Goal: Task Accomplishment & Management: Manage account settings

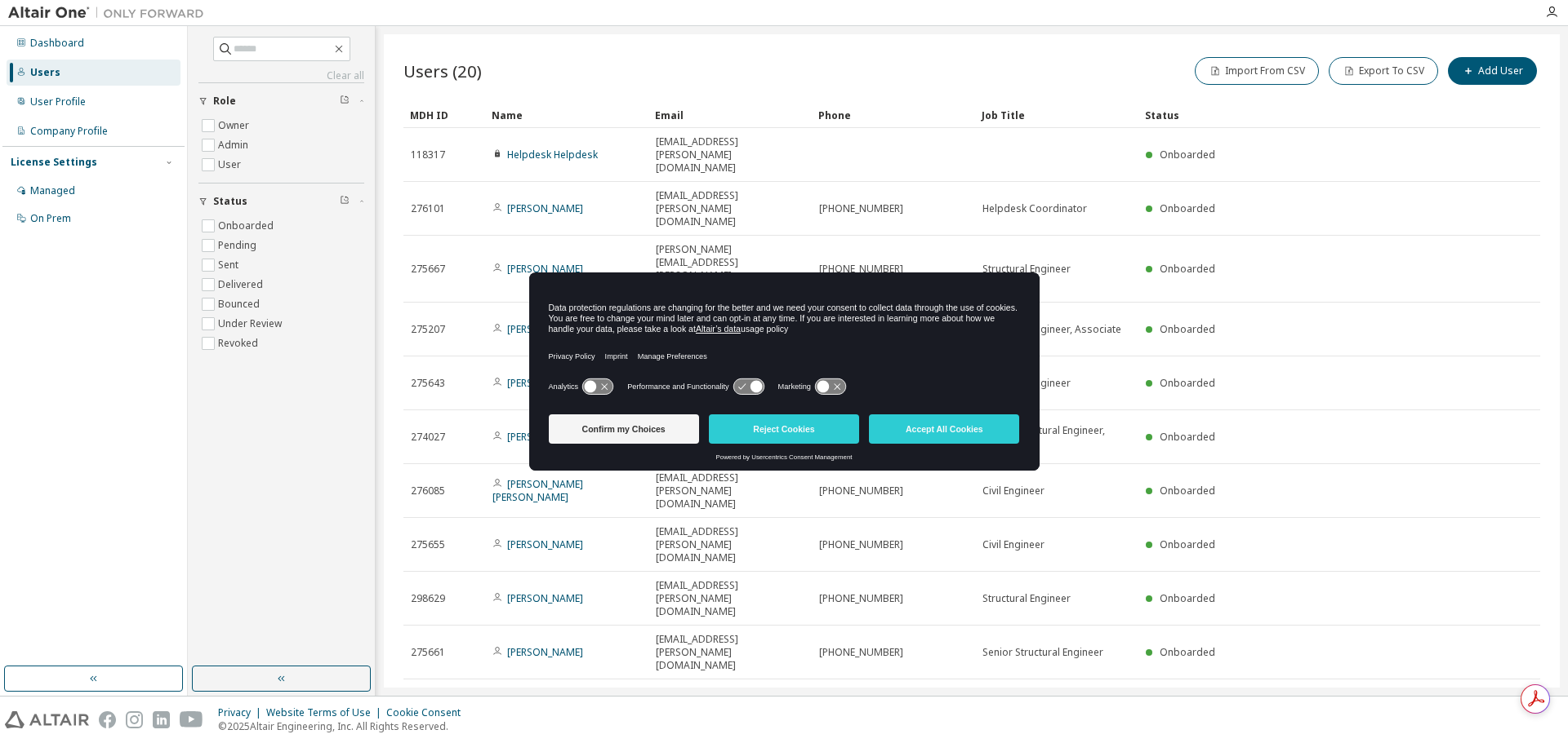
drag, startPoint x: 750, startPoint y: 387, endPoint x: 821, endPoint y: 390, distance: 71.1
click at [750, 386] on icon at bounding box center [749, 387] width 30 height 15
click at [831, 389] on icon at bounding box center [830, 387] width 30 height 15
click at [828, 388] on icon at bounding box center [830, 387] width 30 height 15
click at [751, 393] on icon at bounding box center [749, 387] width 30 height 15
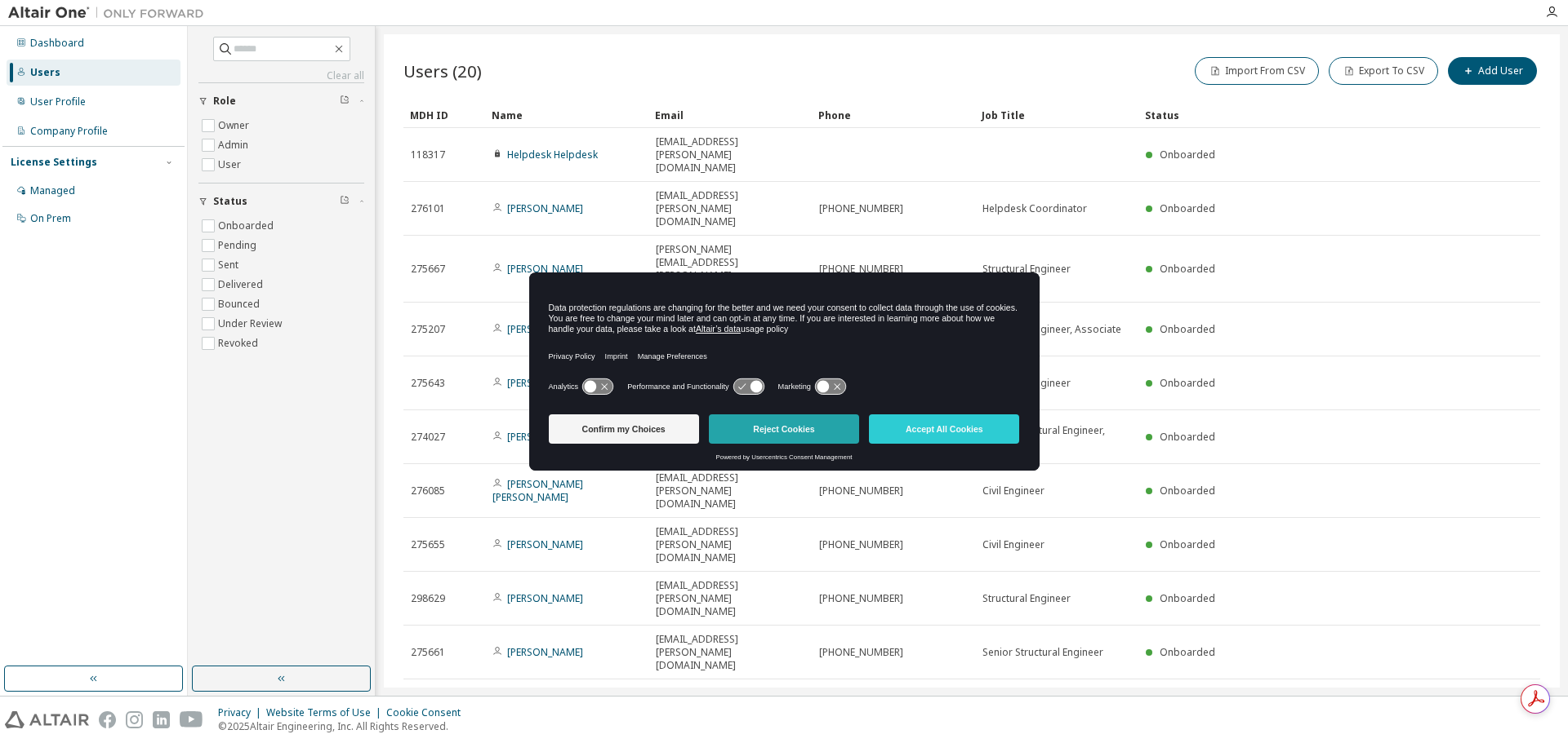
click at [788, 432] on button "Reject Cookies" at bounding box center [784, 429] width 151 height 29
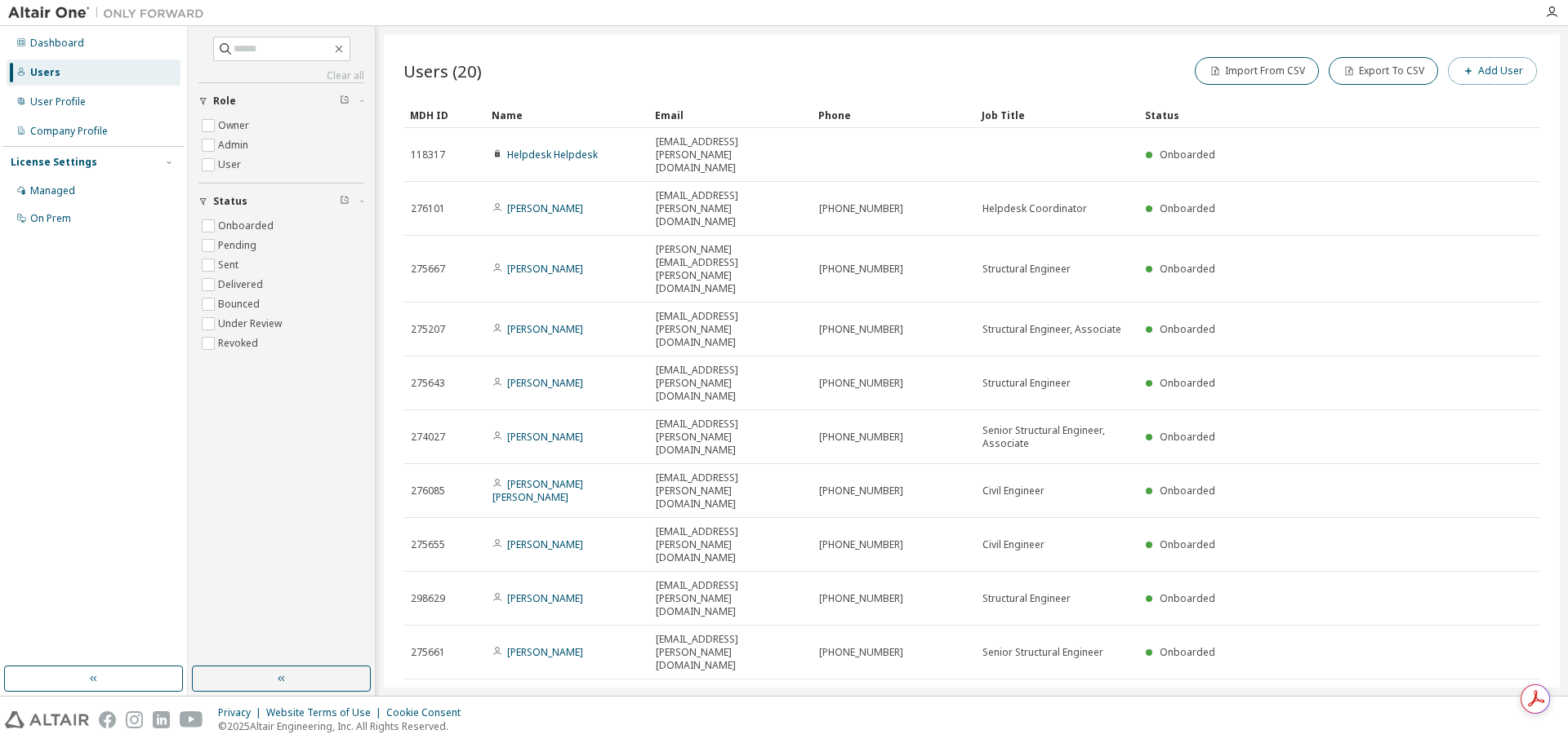
click at [1515, 71] on button "Add User" at bounding box center [1492, 70] width 89 height 28
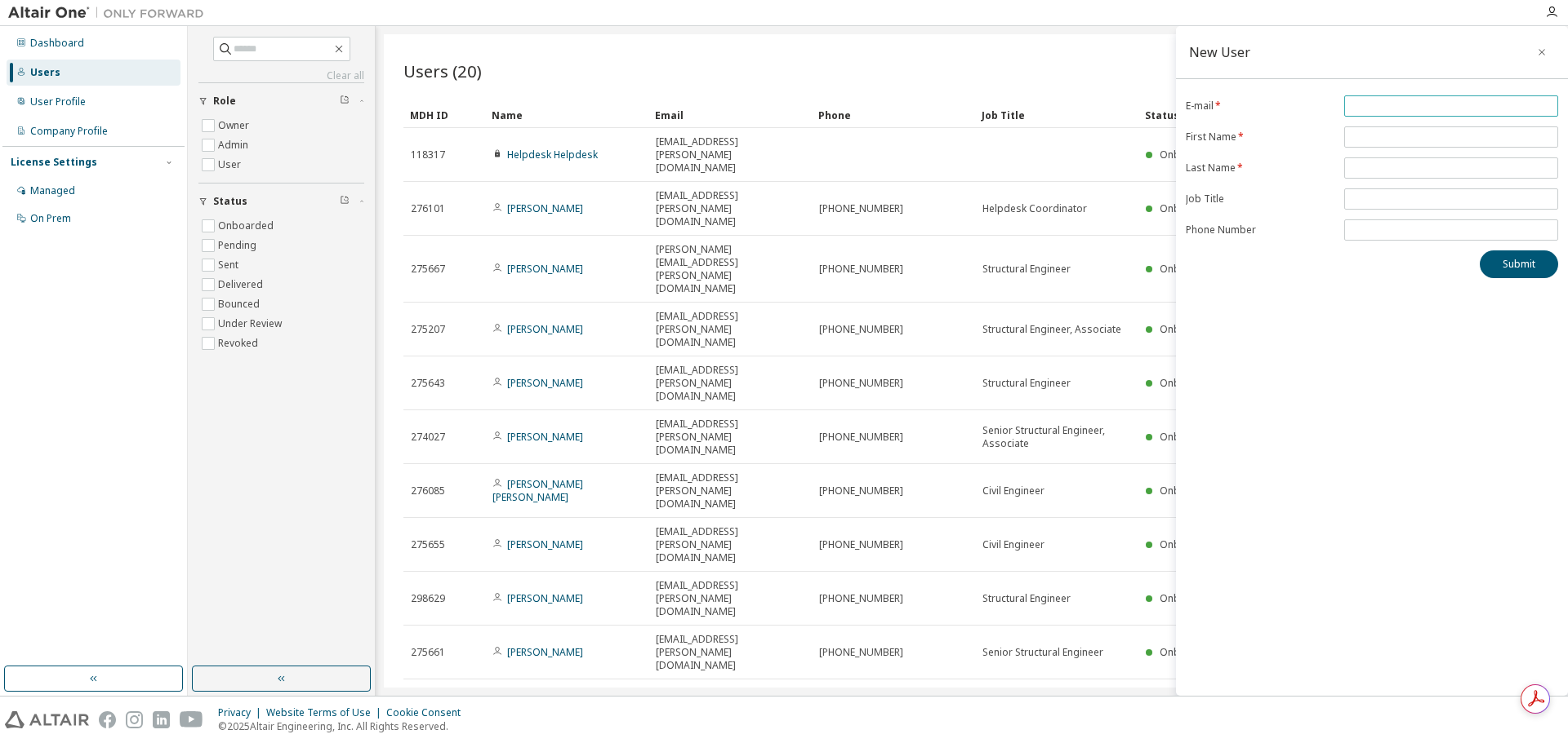
click at [1413, 102] on input "email" at bounding box center [1450, 106] width 206 height 13
click at [1427, 97] on span "*" at bounding box center [1451, 106] width 214 height 21
click at [1423, 108] on input "*" at bounding box center [1450, 106] width 206 height 13
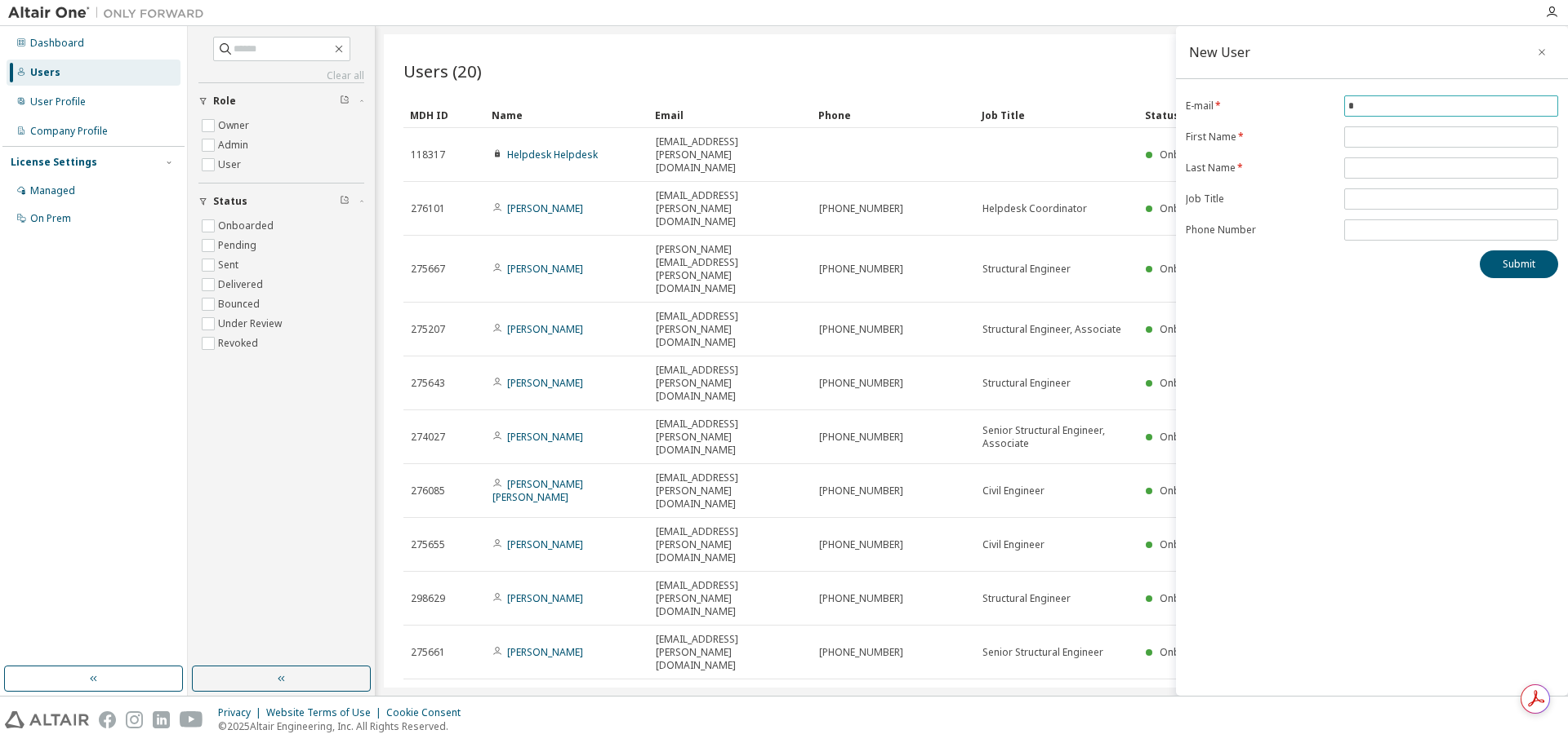
paste input "**********"
type input "**********"
drag, startPoint x: 1414, startPoint y: 132, endPoint x: 1404, endPoint y: 131, distance: 10.0
click at [1414, 133] on input "text" at bounding box center [1450, 137] width 206 height 13
type input "********"
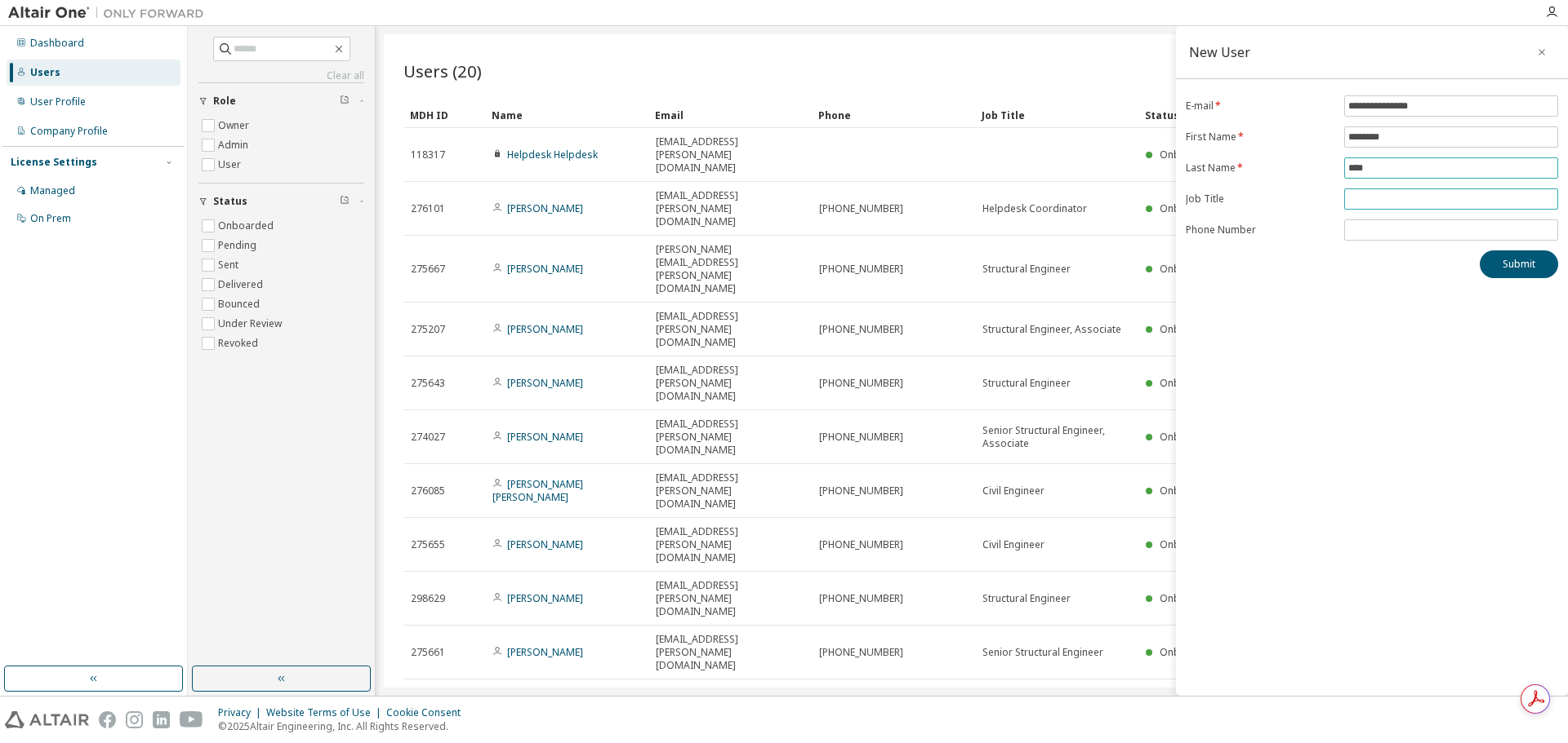
type input "****"
click at [1453, 201] on input "text" at bounding box center [1450, 199] width 206 height 13
type input "**********"
click at [1416, 217] on form "**********" at bounding box center [1372, 167] width 373 height 145
click at [1416, 232] on input "tel" at bounding box center [1450, 230] width 206 height 13
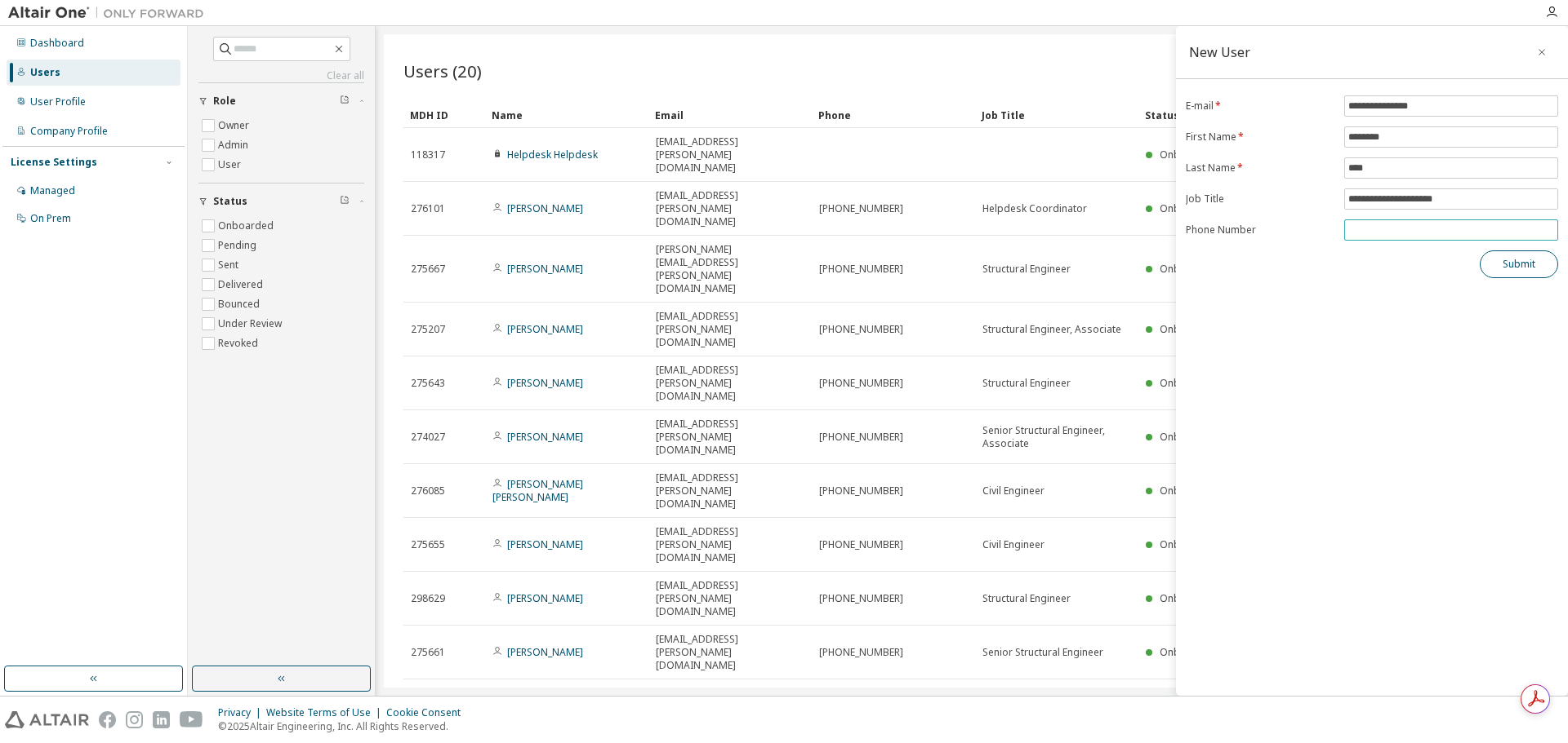
paste input "**********"
type input "**********"
click at [1519, 269] on button "Submit" at bounding box center [1519, 264] width 78 height 28
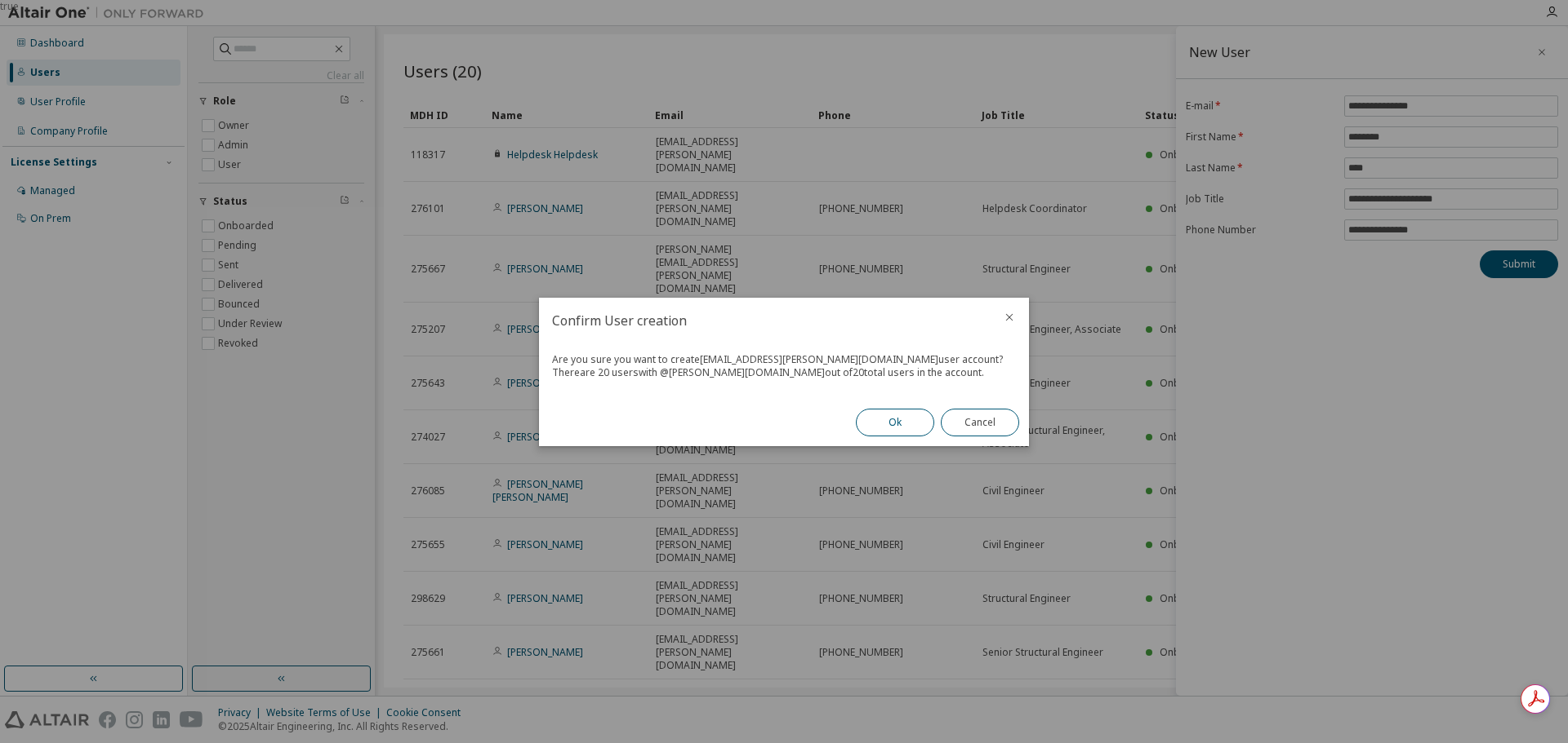
click at [889, 422] on button "Ok" at bounding box center [895, 422] width 78 height 28
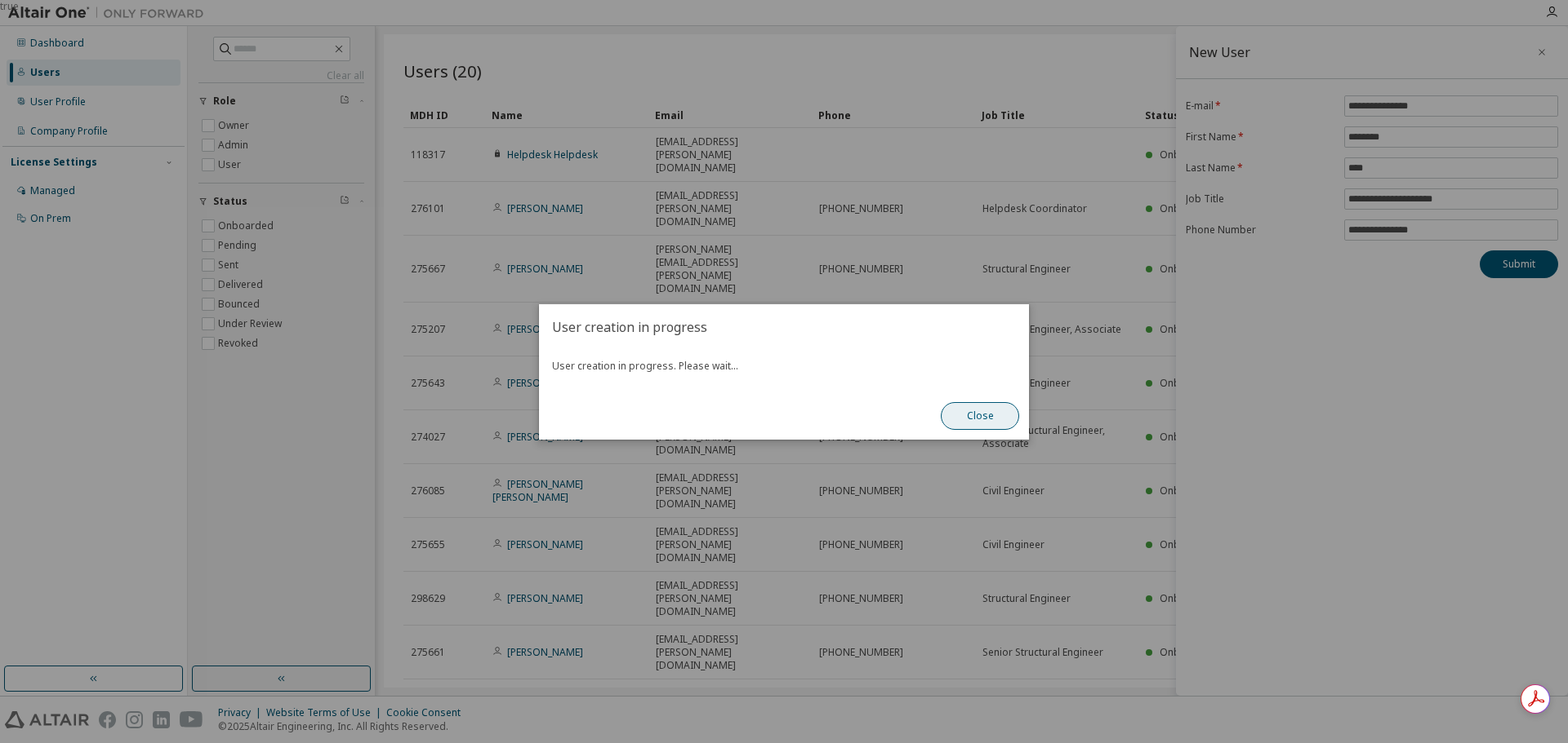
click at [988, 422] on button "Close" at bounding box center [980, 416] width 78 height 28
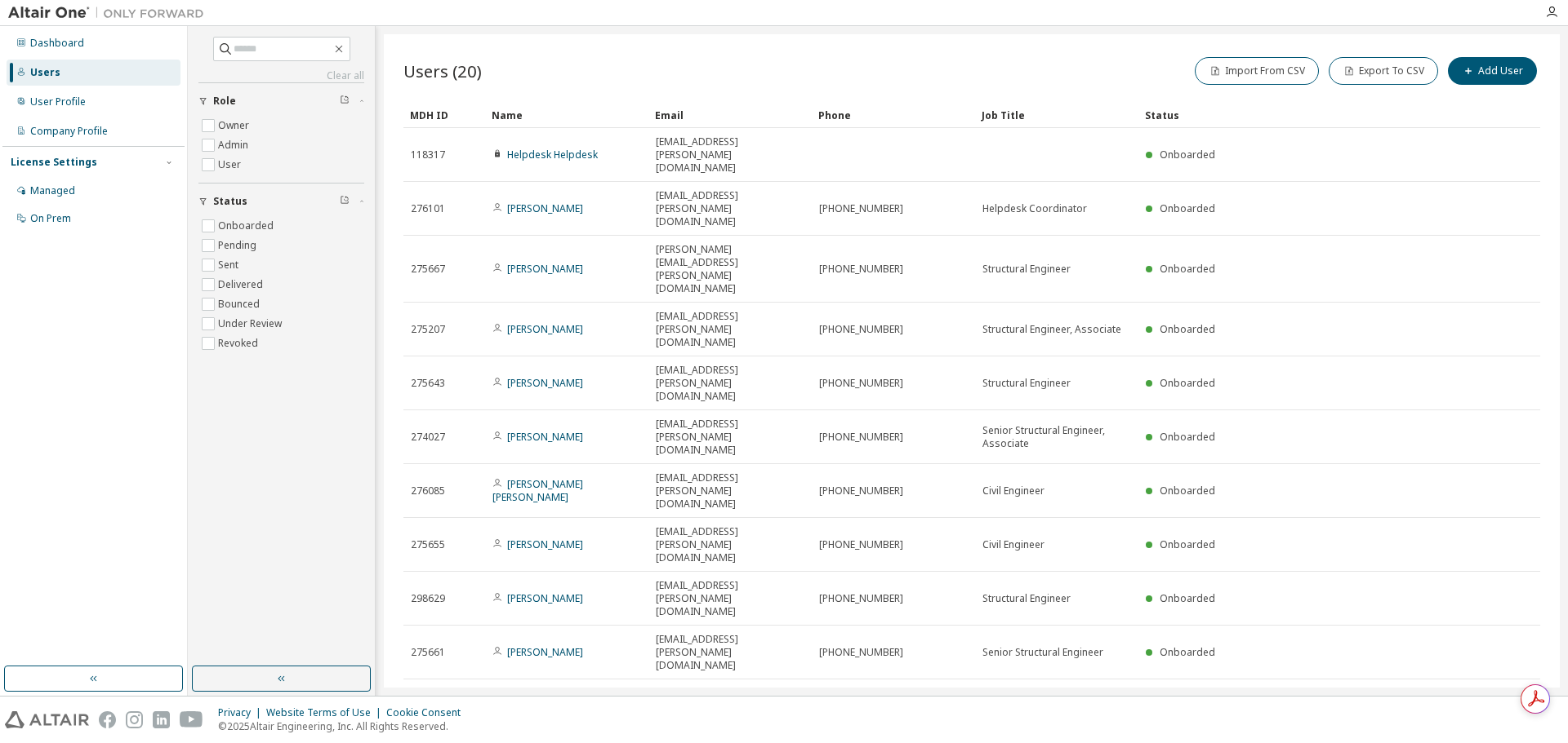
click at [1308, 695] on button "10" at bounding box center [1317, 701] width 22 height 13
click at [1331, 505] on div "30" at bounding box center [1367, 502] width 131 height 20
click at [71, 192] on div "Managed" at bounding box center [53, 191] width 45 height 13
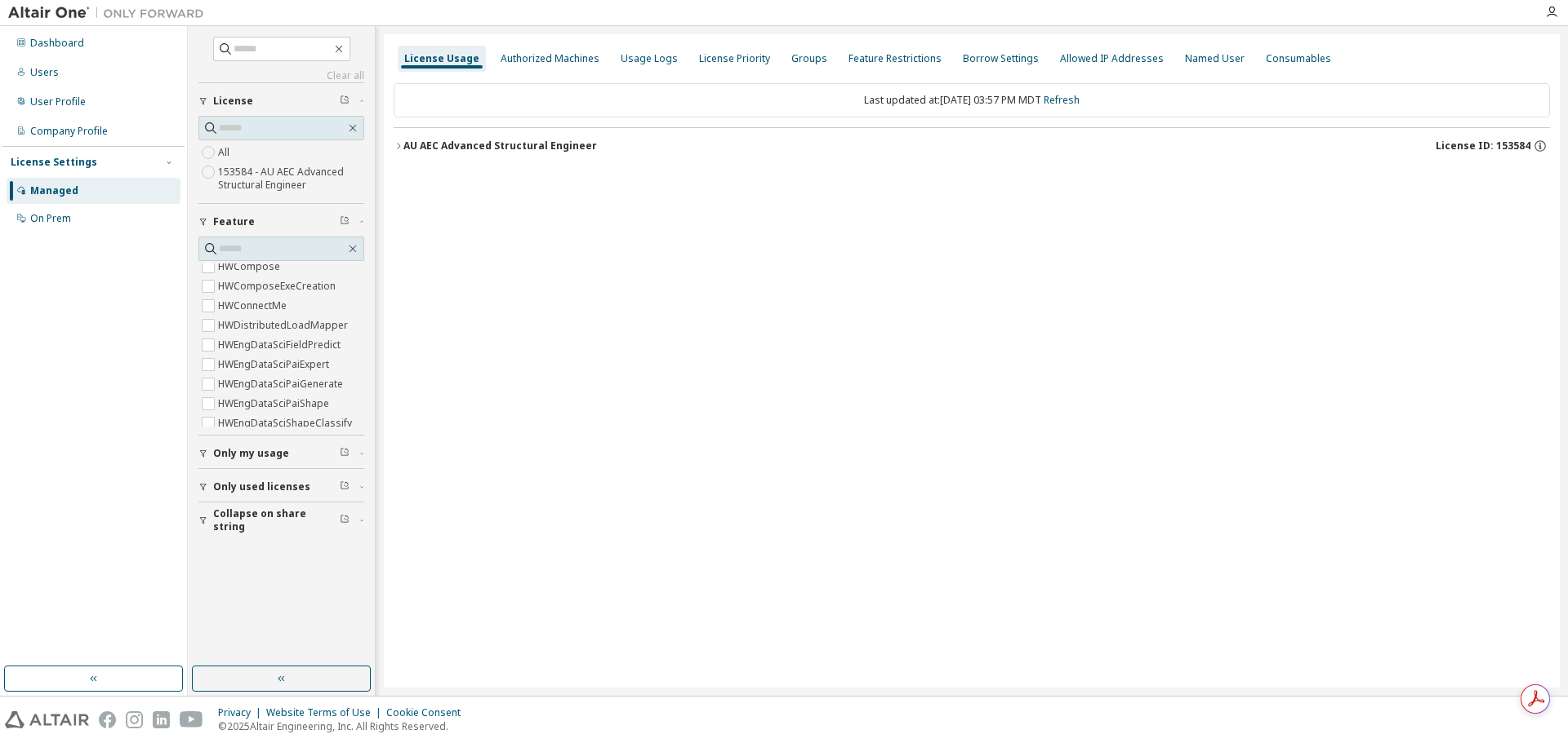
scroll to position [490, 0]
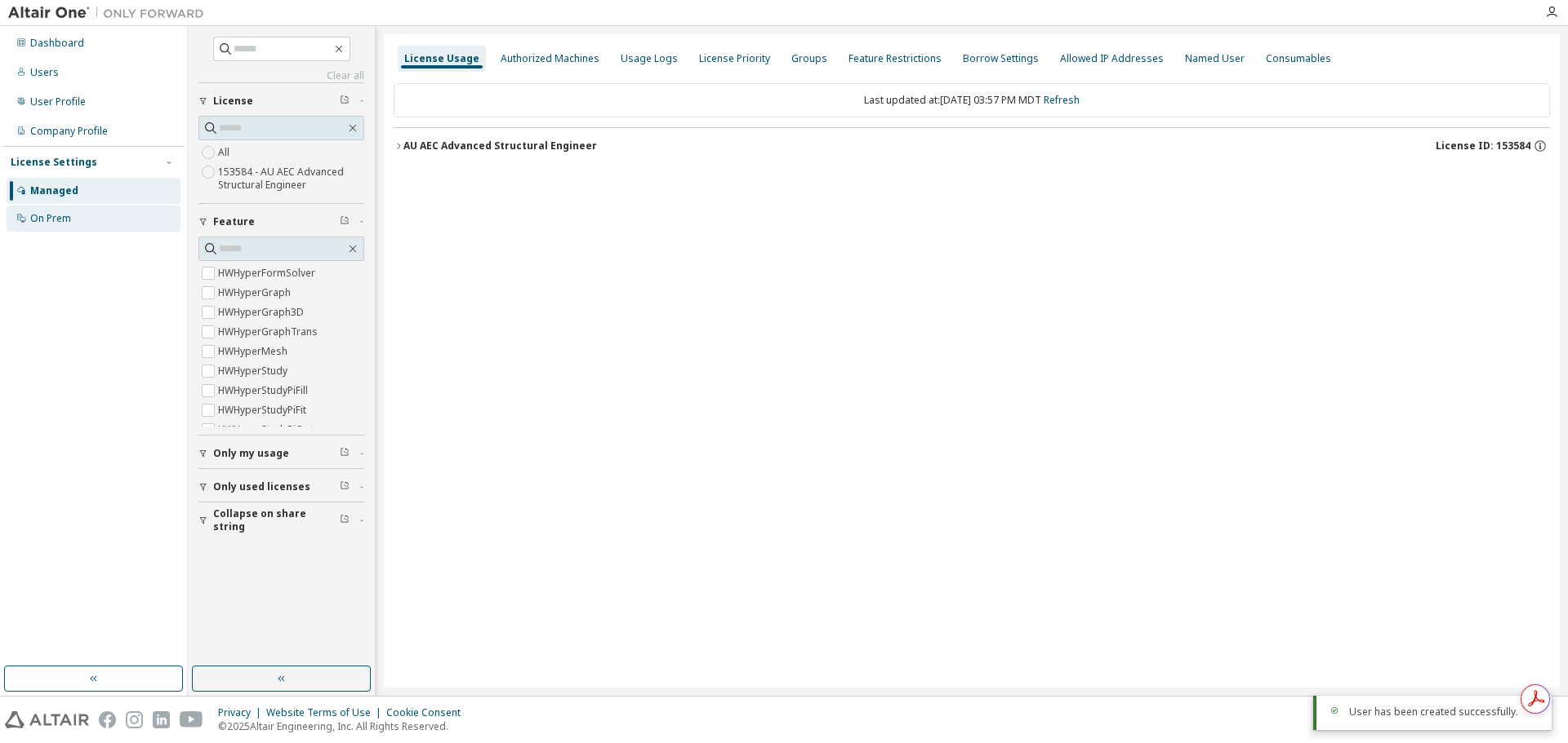
click at [79, 220] on div "On Prem" at bounding box center [93, 218] width 174 height 26
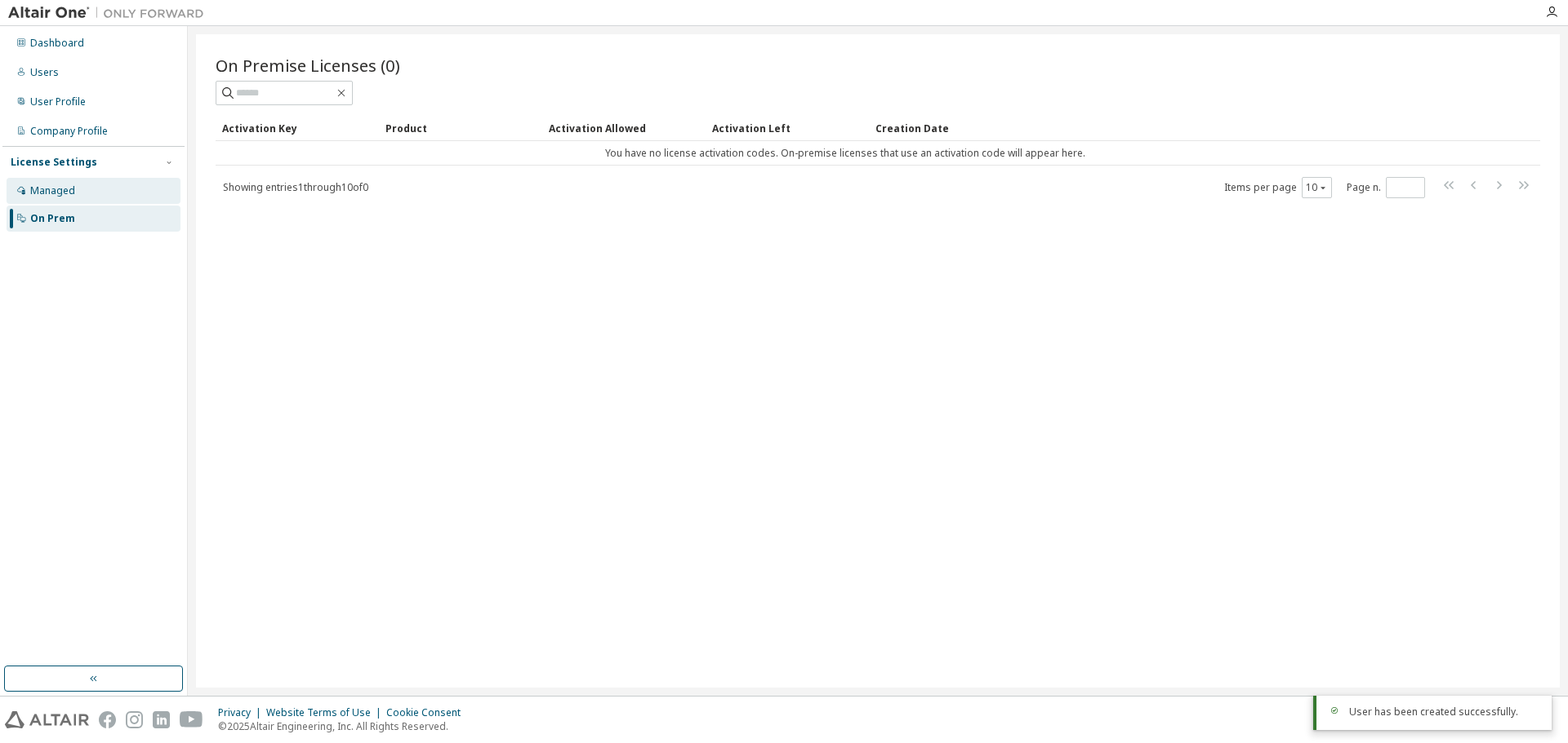
click at [97, 192] on div "Managed" at bounding box center [93, 191] width 174 height 26
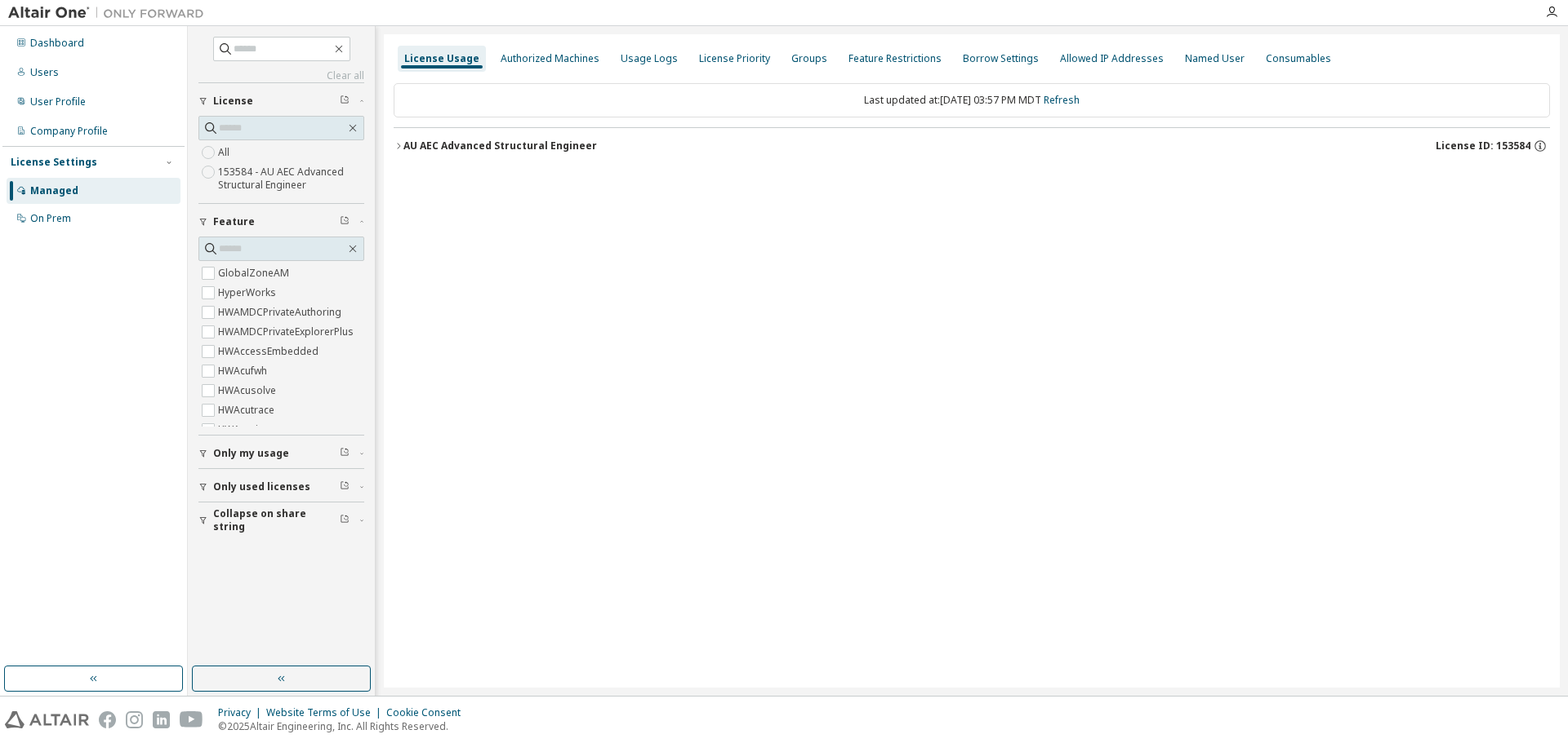
click at [296, 173] on label "153584 - AU AEC Advanced Structural Engineer" at bounding box center [291, 178] width 146 height 33
click at [399, 148] on icon "button" at bounding box center [398, 145] width 10 height 10
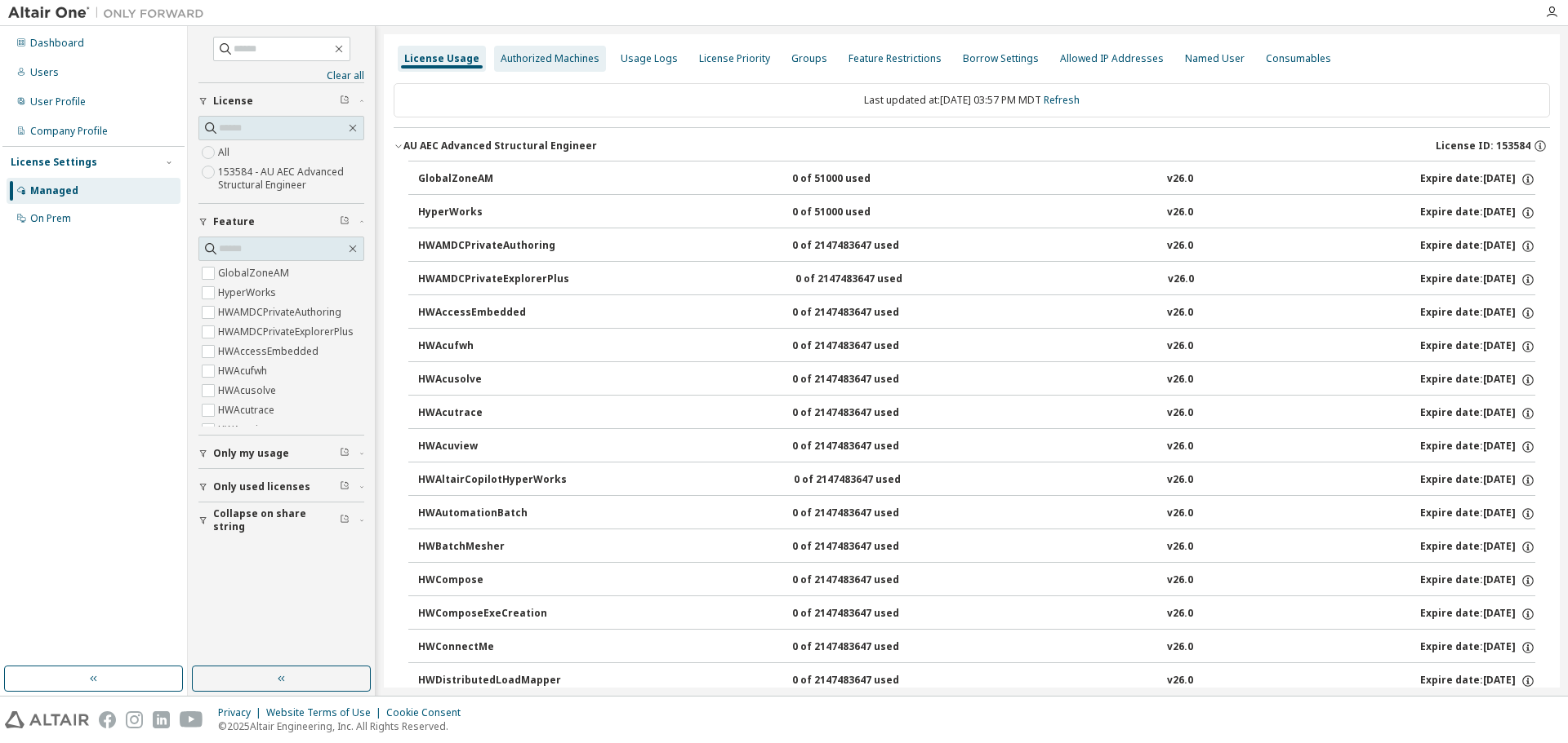
click at [560, 58] on div "Authorized Machines" at bounding box center [549, 59] width 99 height 13
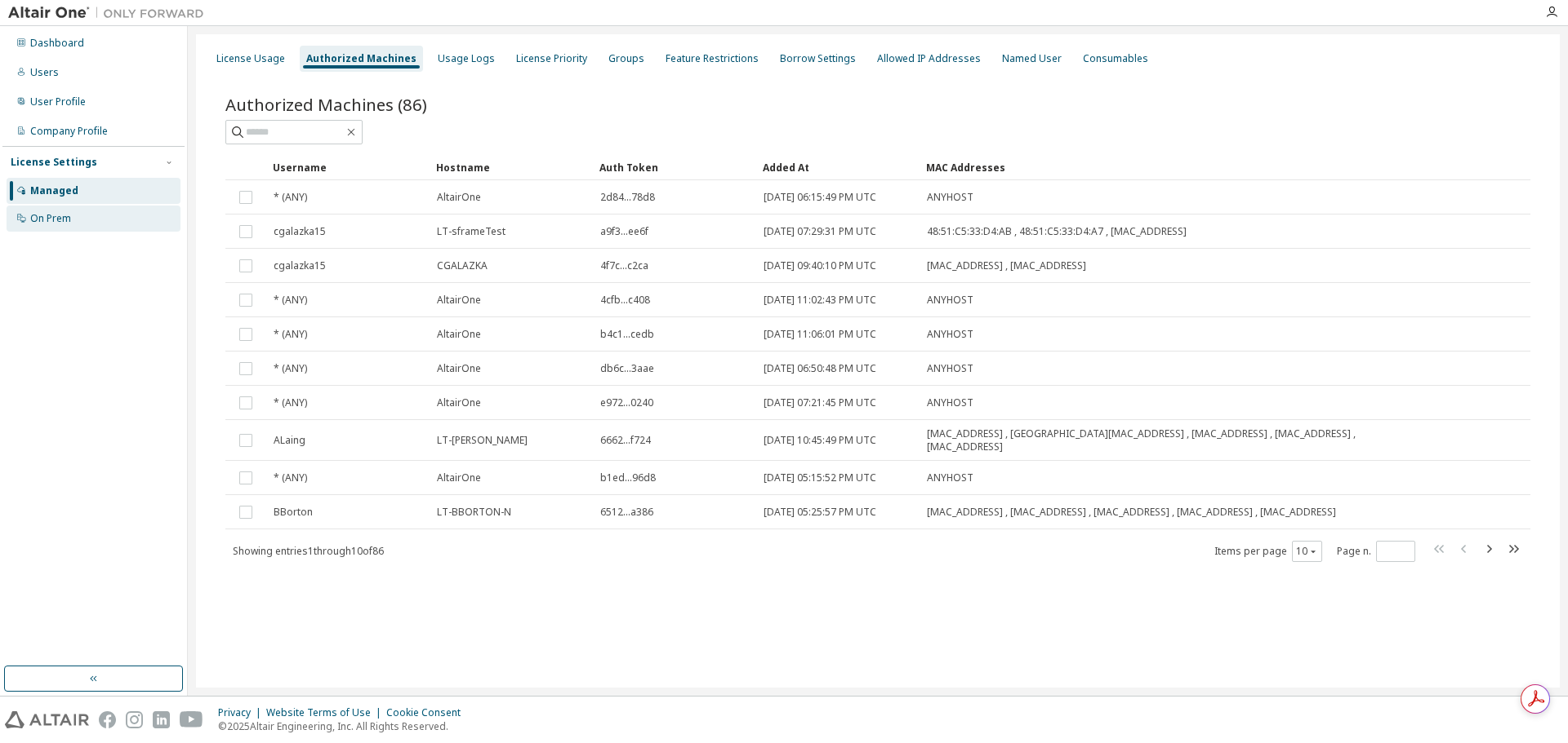
click at [53, 220] on div "On Prem" at bounding box center [51, 218] width 41 height 13
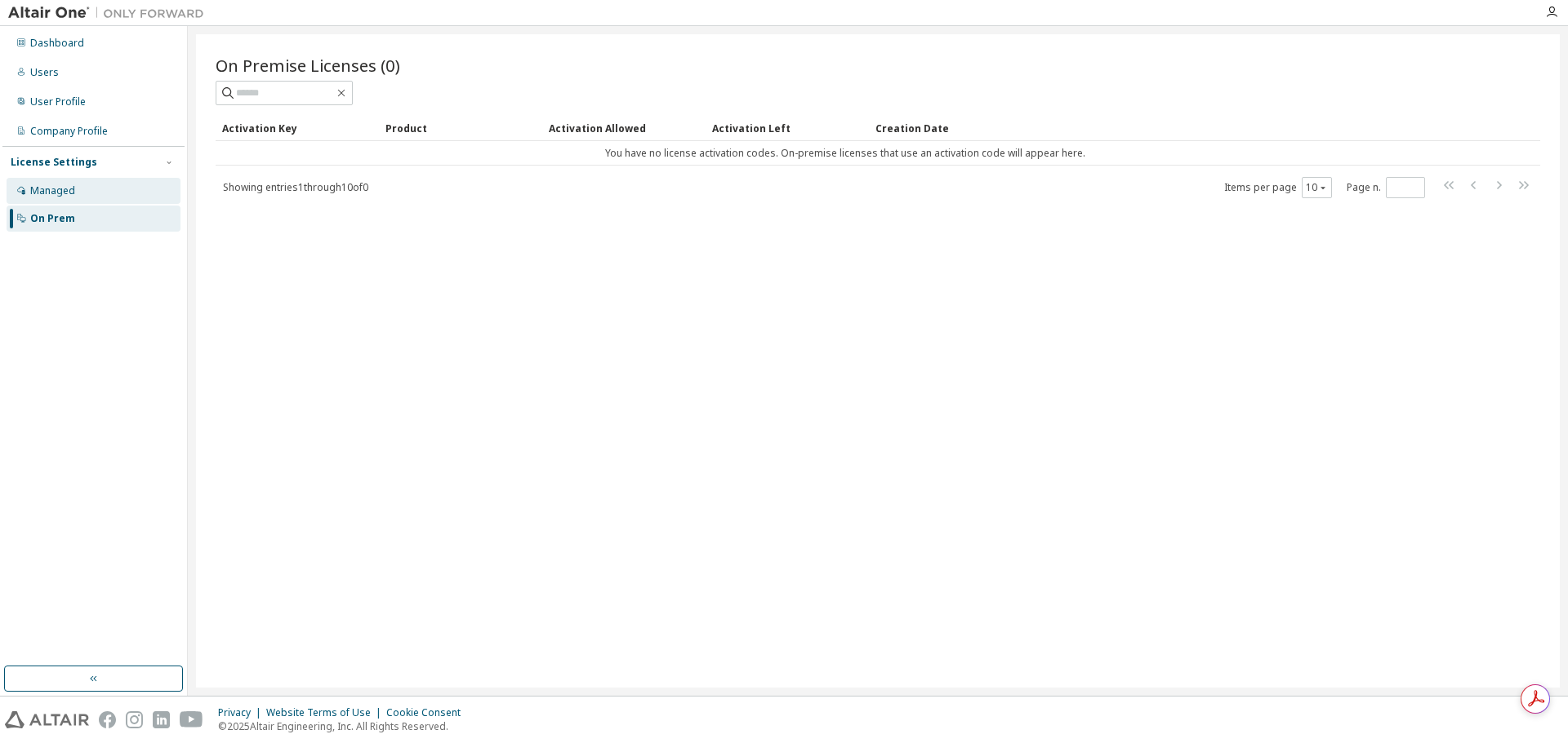
click at [58, 184] on div "Managed" at bounding box center [53, 191] width 45 height 13
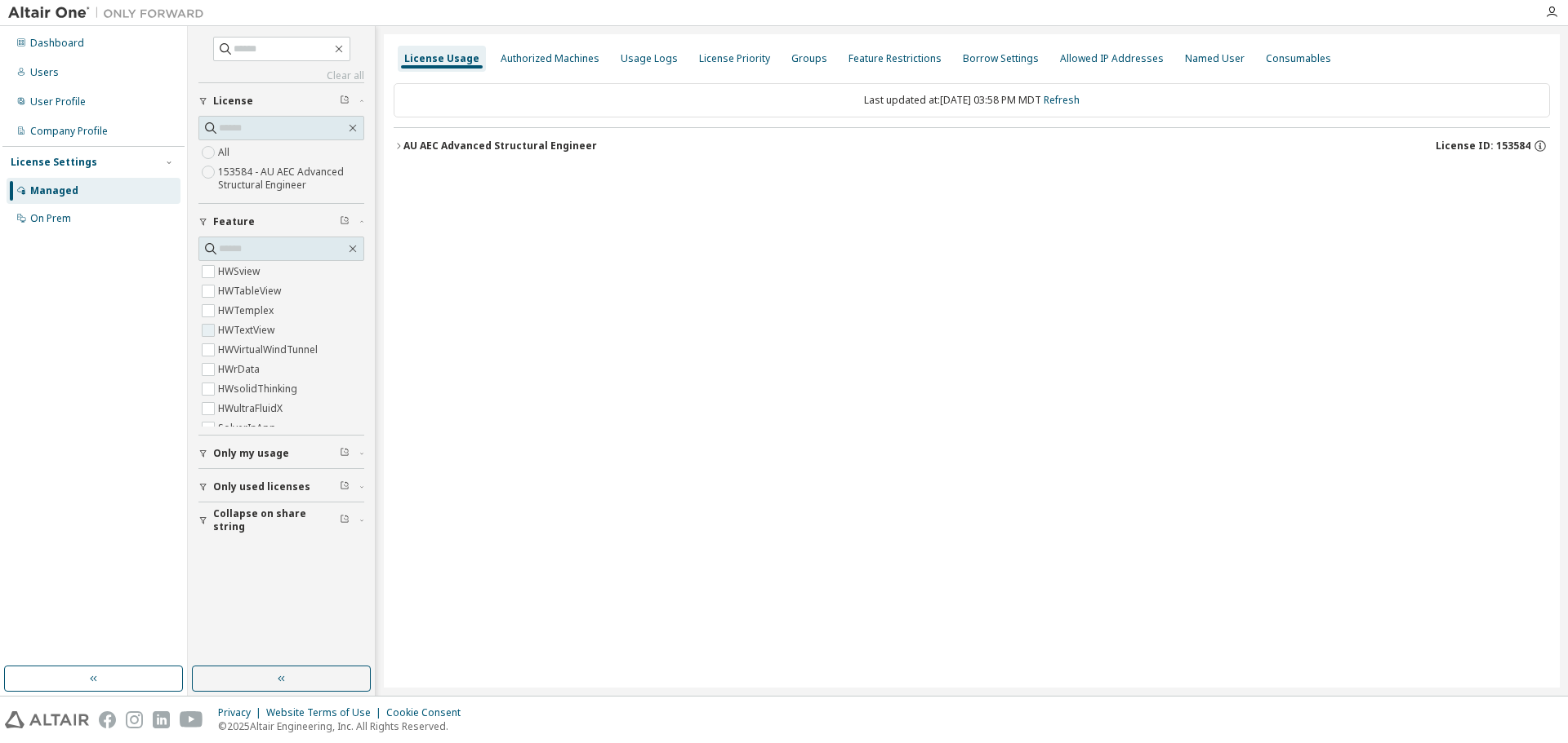
scroll to position [2019, 0]
click at [321, 490] on div "Only used licenses" at bounding box center [286, 486] width 146 height 13
click at [399, 145] on icon "button" at bounding box center [398, 145] width 4 height 5
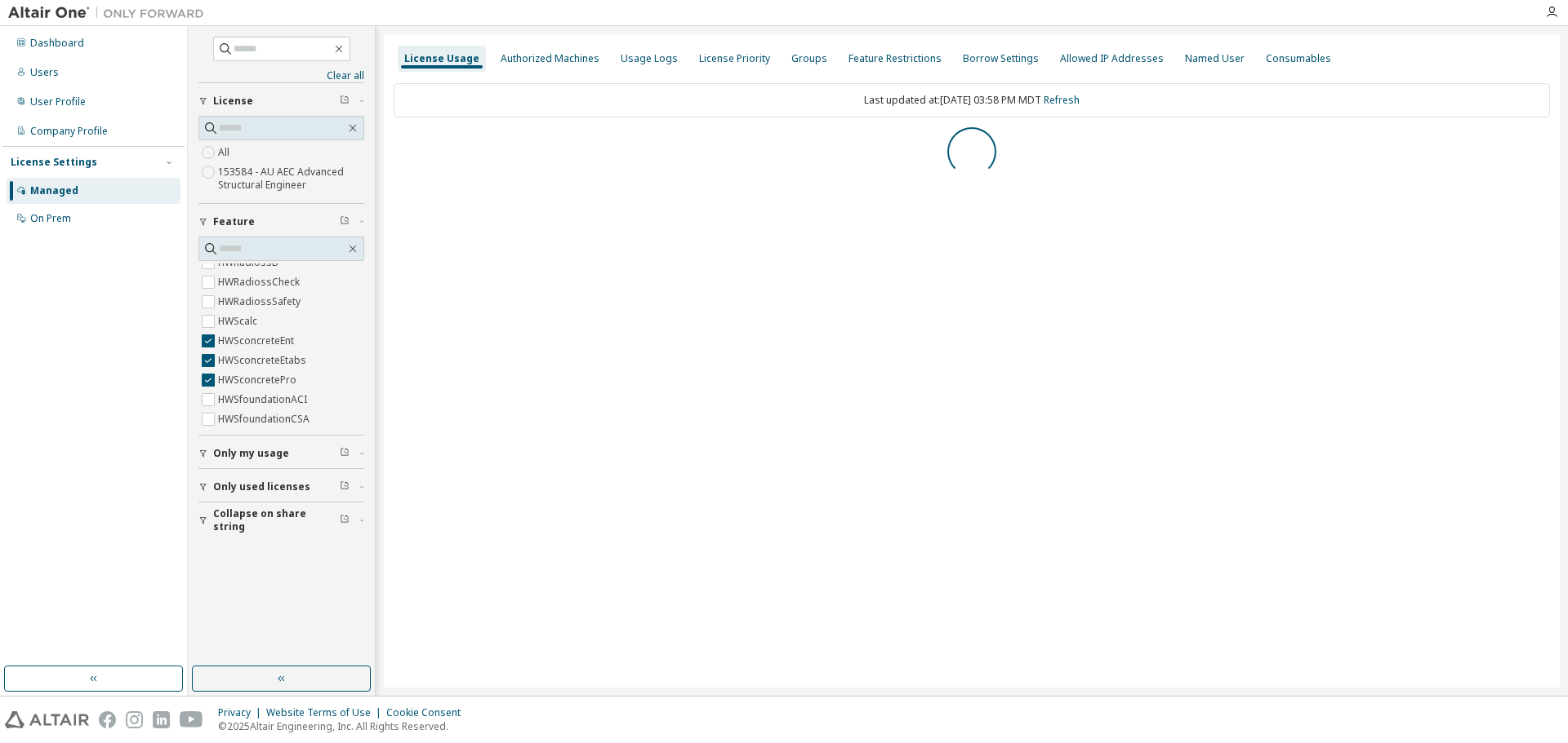
scroll to position [0, 0]
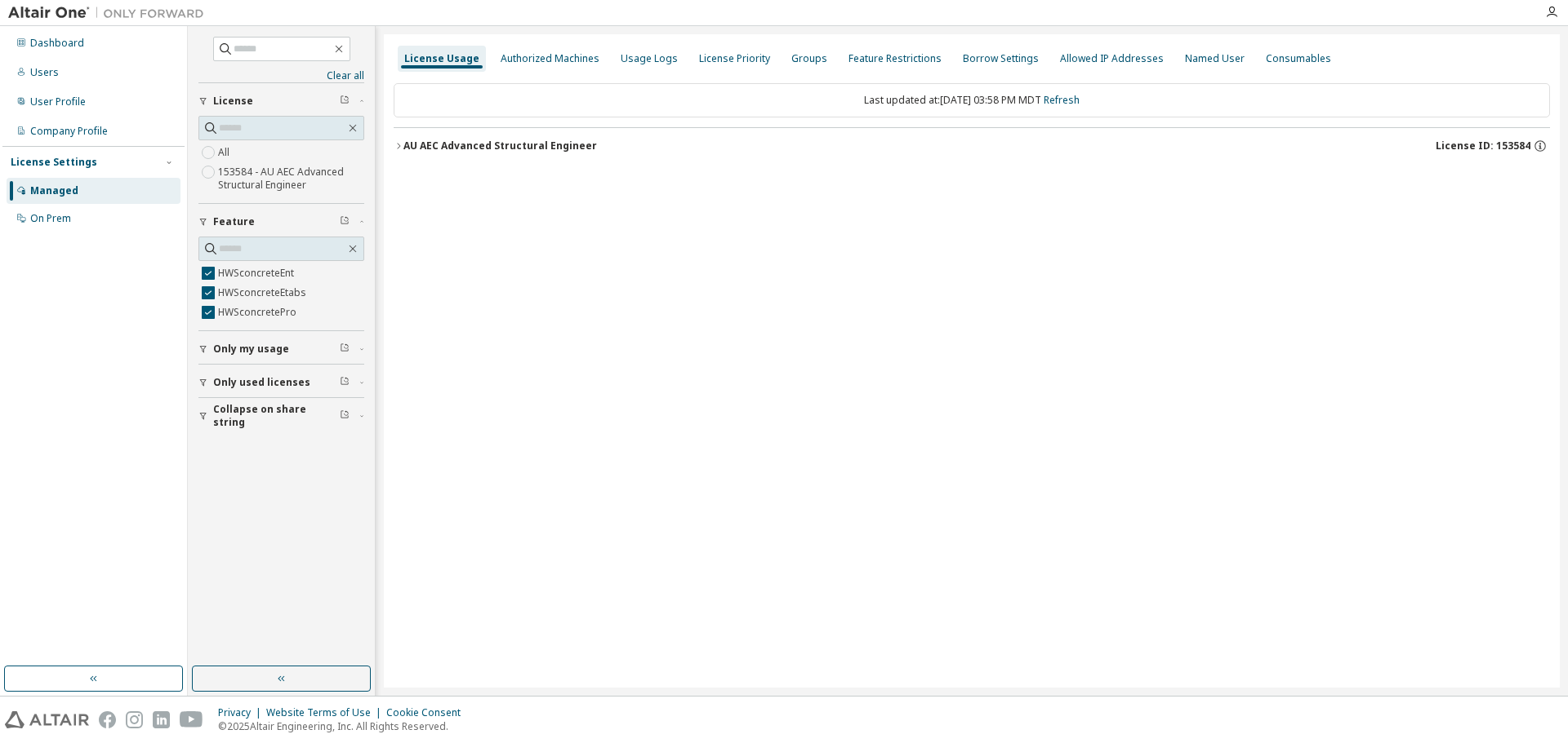
click at [400, 147] on icon "button" at bounding box center [398, 145] width 10 height 10
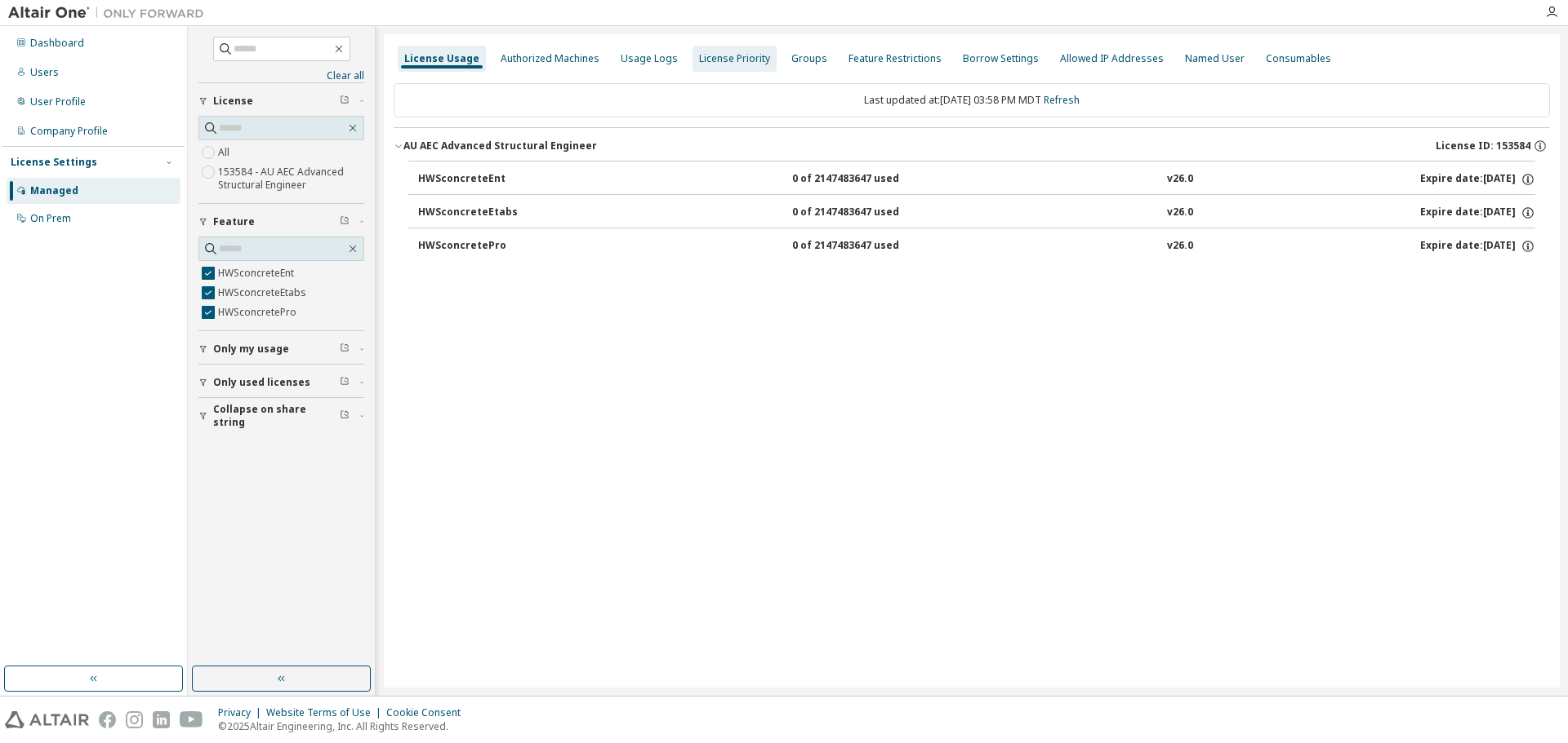
click at [762, 61] on div "License Priority" at bounding box center [735, 58] width 84 height 26
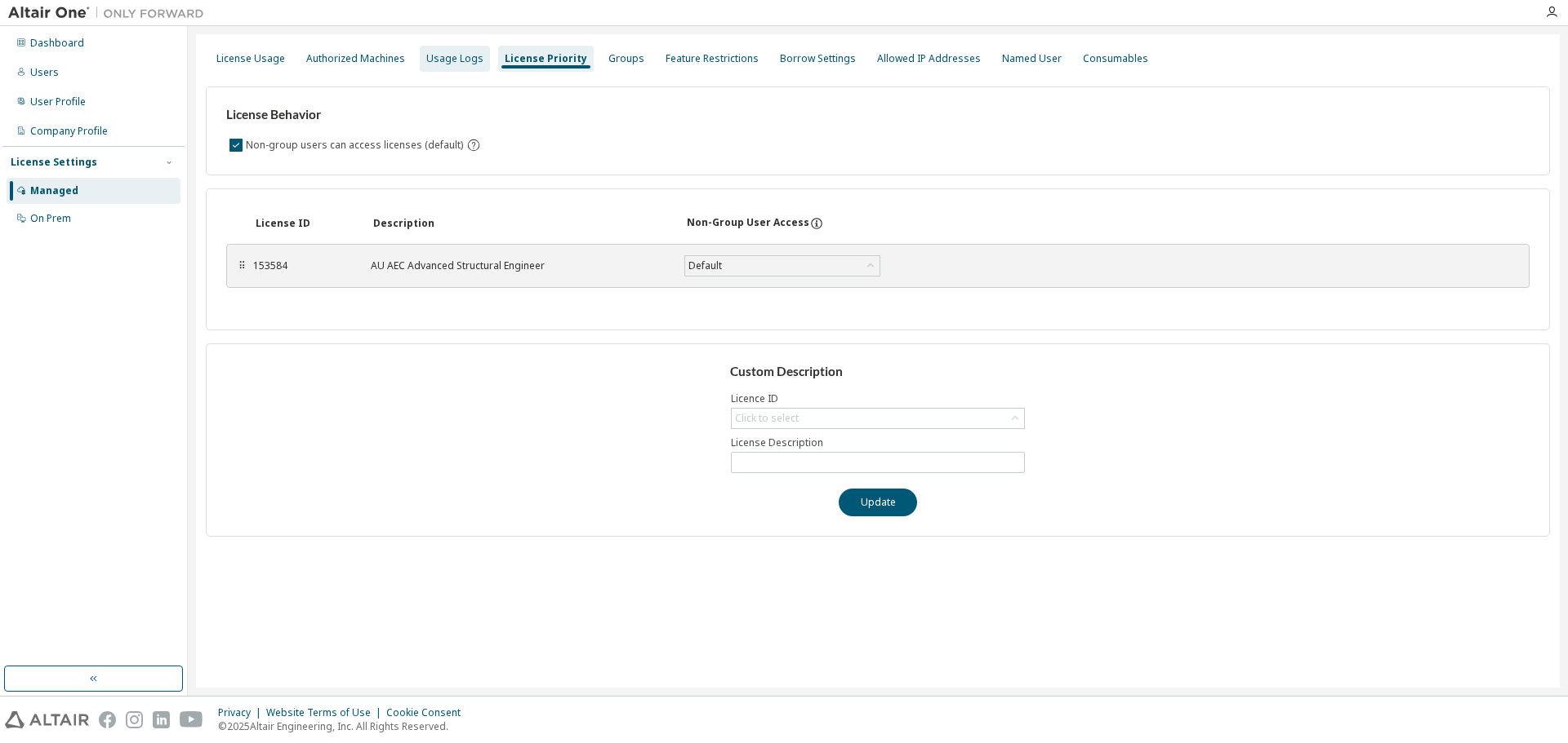
click at [460, 64] on div "Usage Logs" at bounding box center [455, 59] width 57 height 13
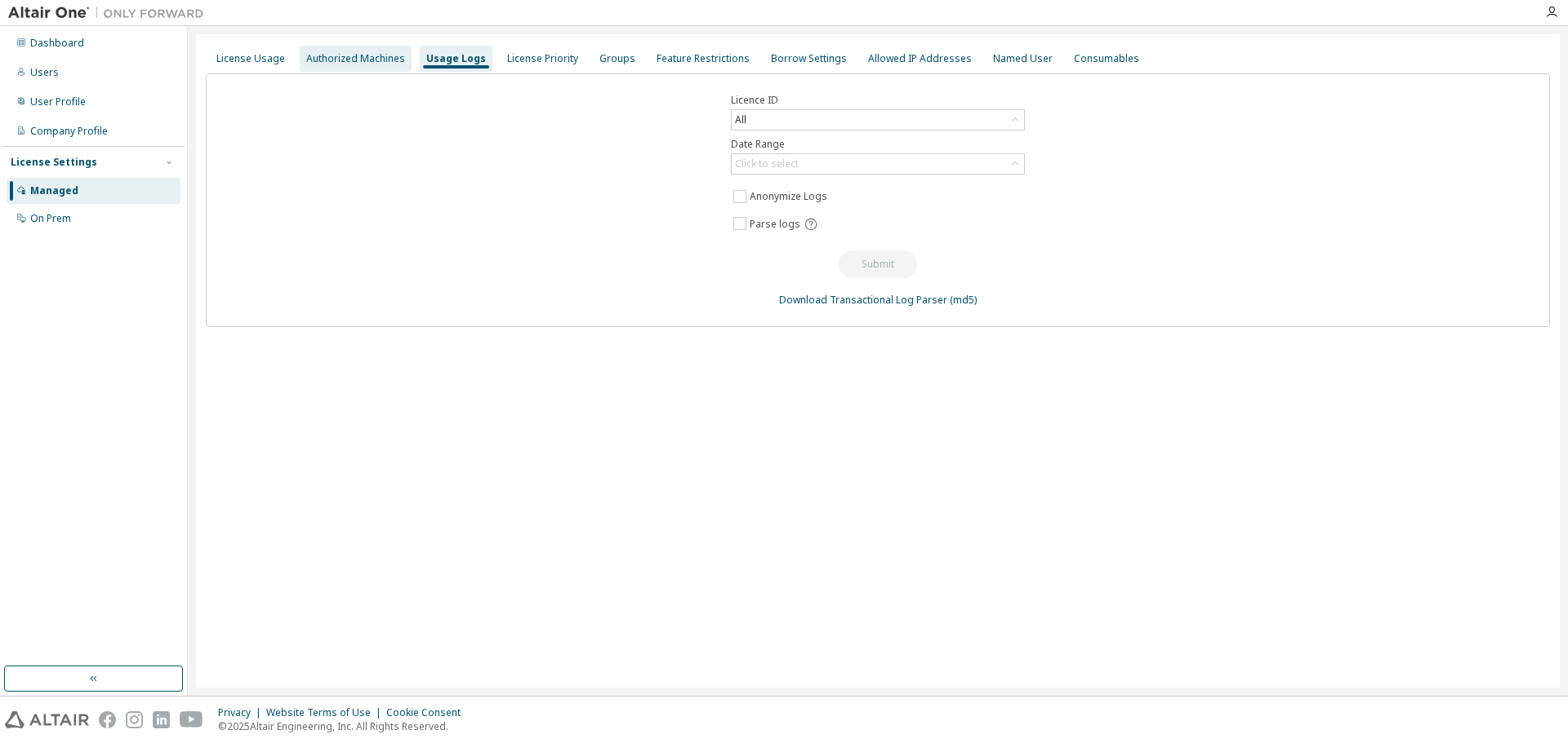
click at [368, 63] on div "Authorized Machines" at bounding box center [355, 59] width 99 height 13
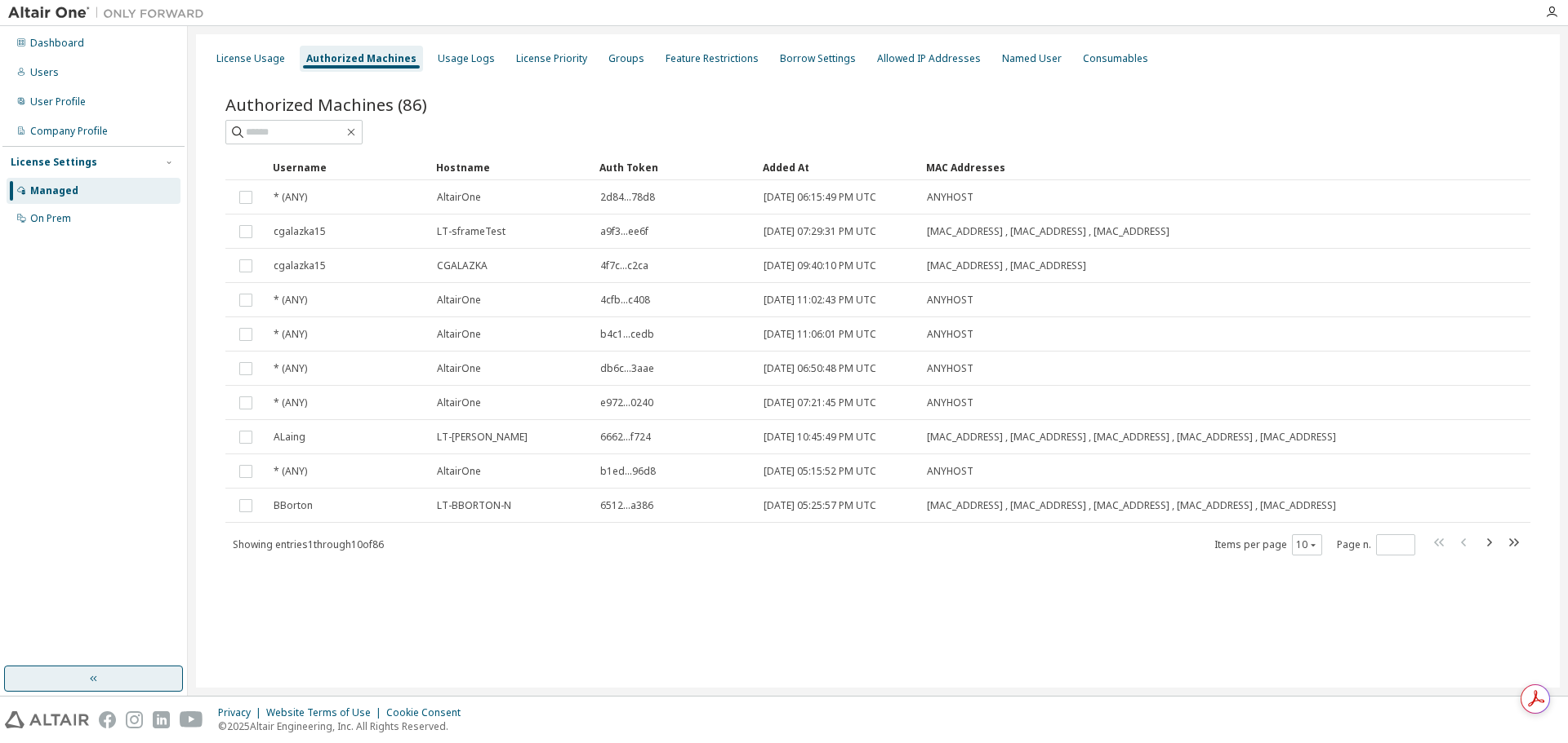
click at [103, 681] on button "button" at bounding box center [94, 678] width 179 height 26
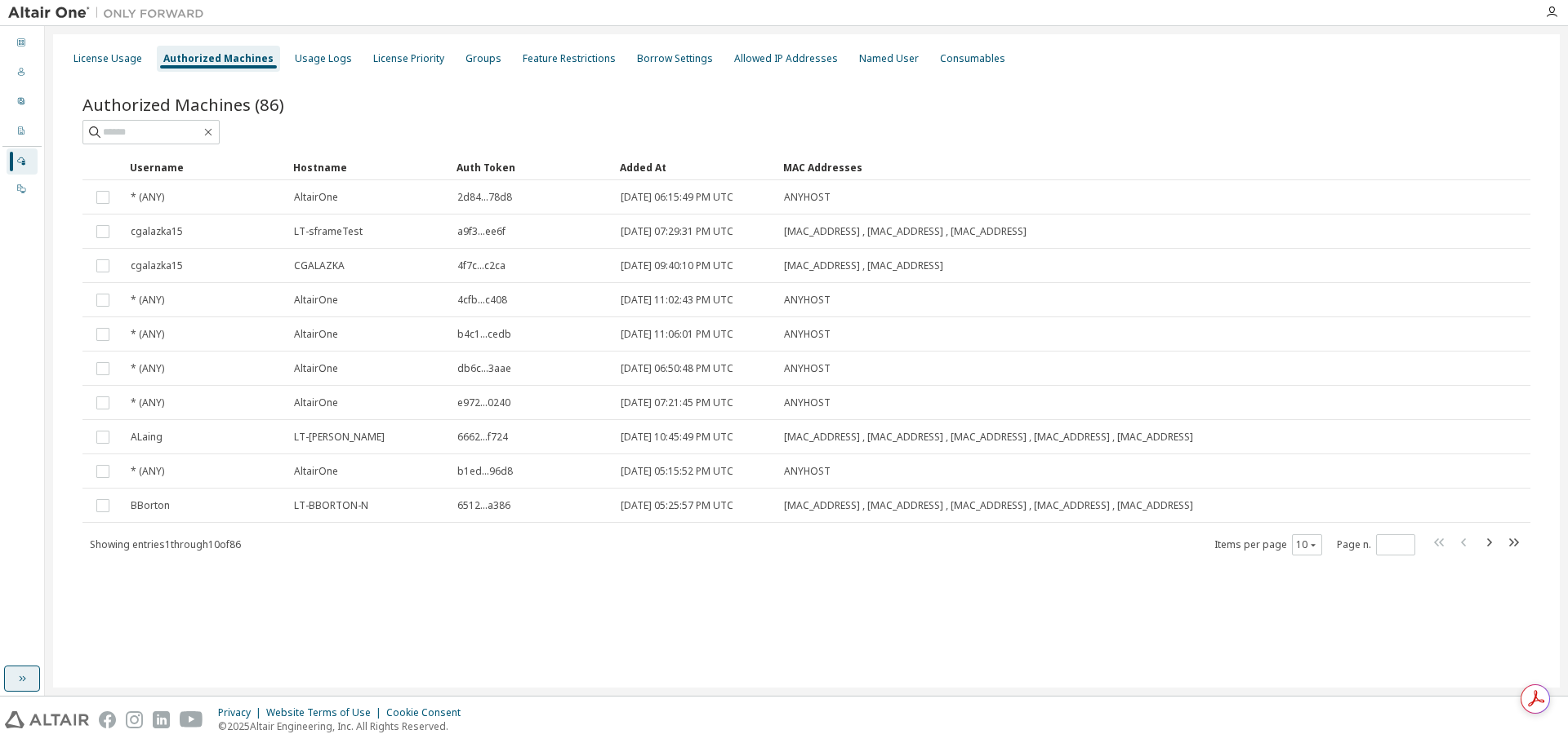
click at [24, 678] on icon "button" at bounding box center [22, 679] width 6 height 5
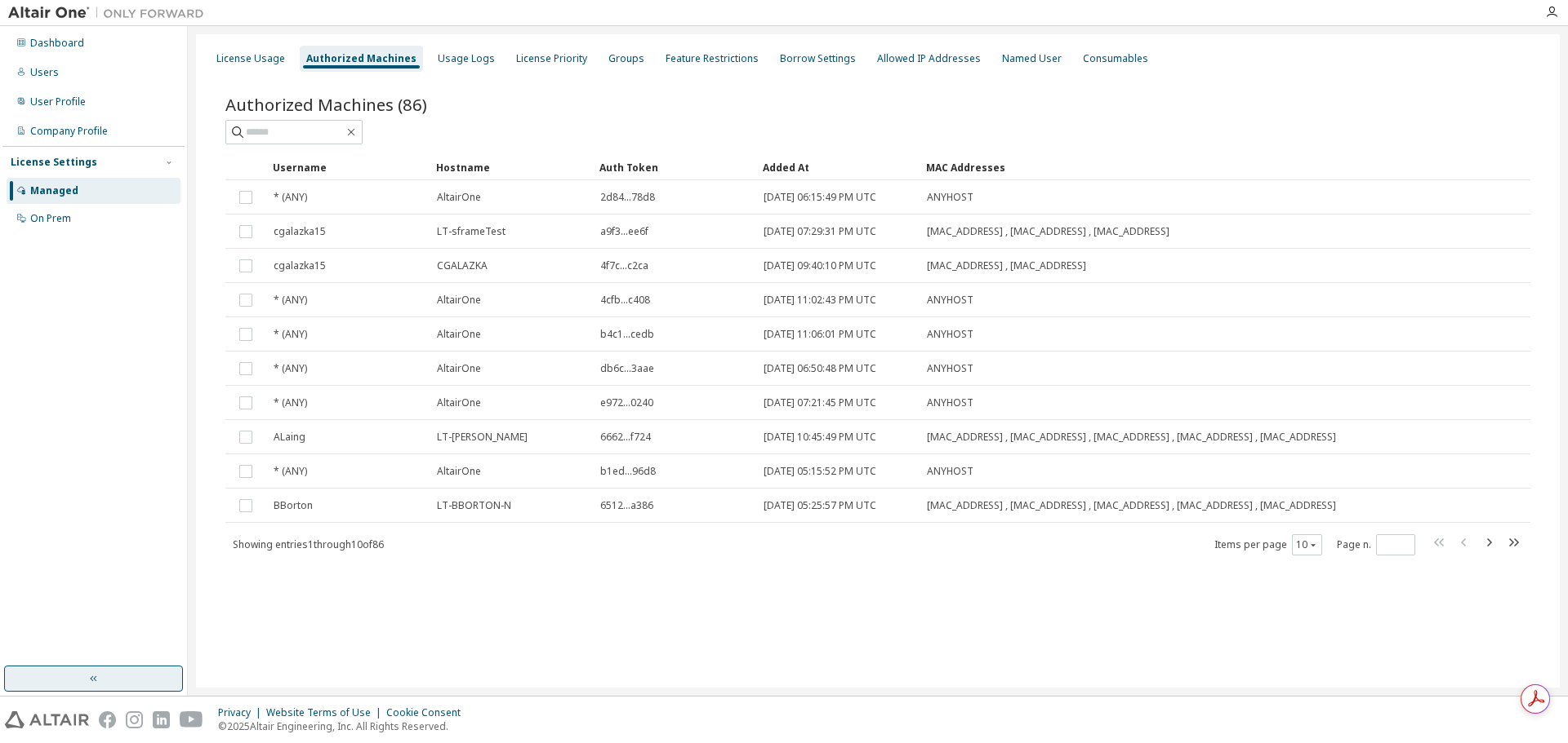
click at [59, 189] on div "Managed" at bounding box center [54, 191] width 48 height 13
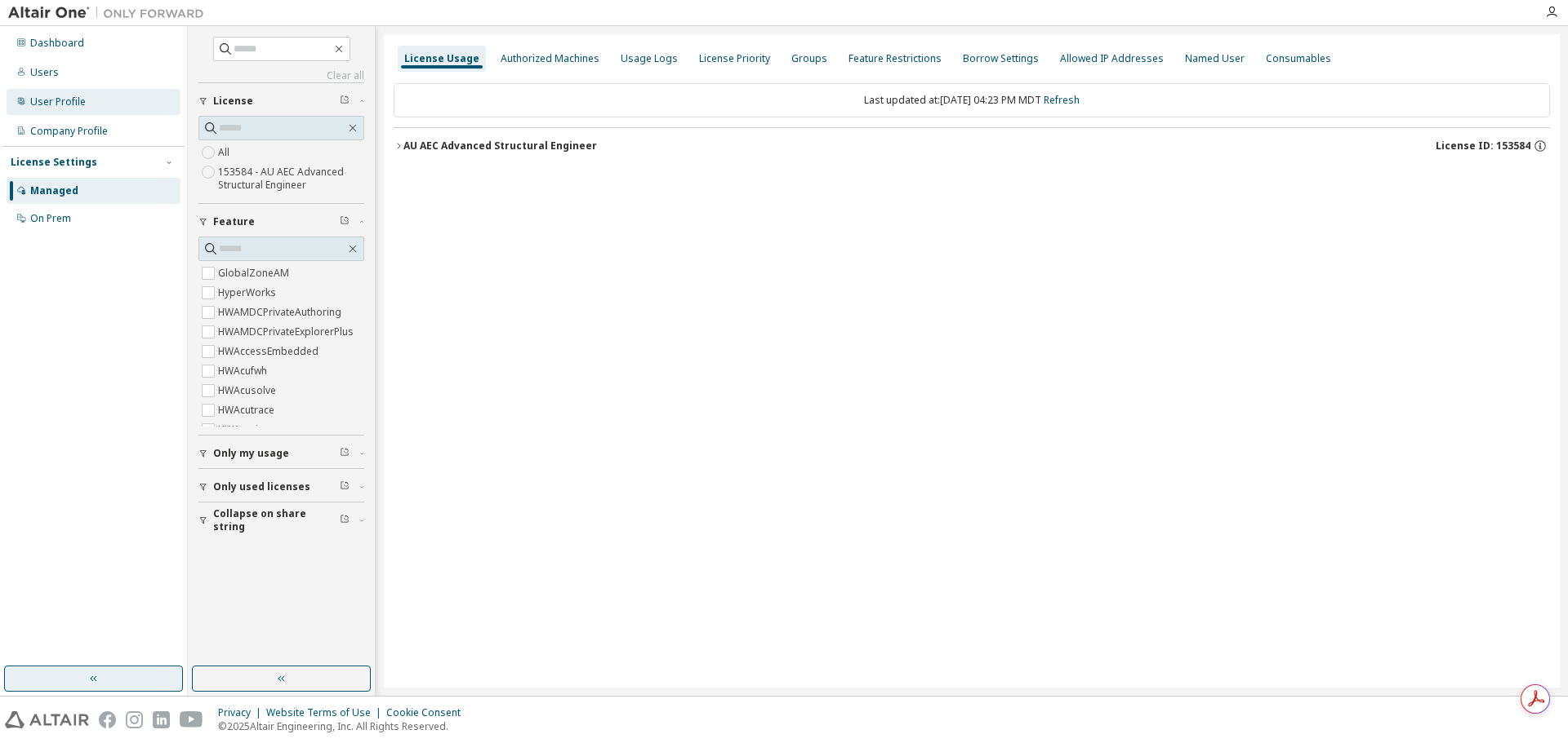
click at [78, 98] on div "User Profile" at bounding box center [58, 102] width 55 height 13
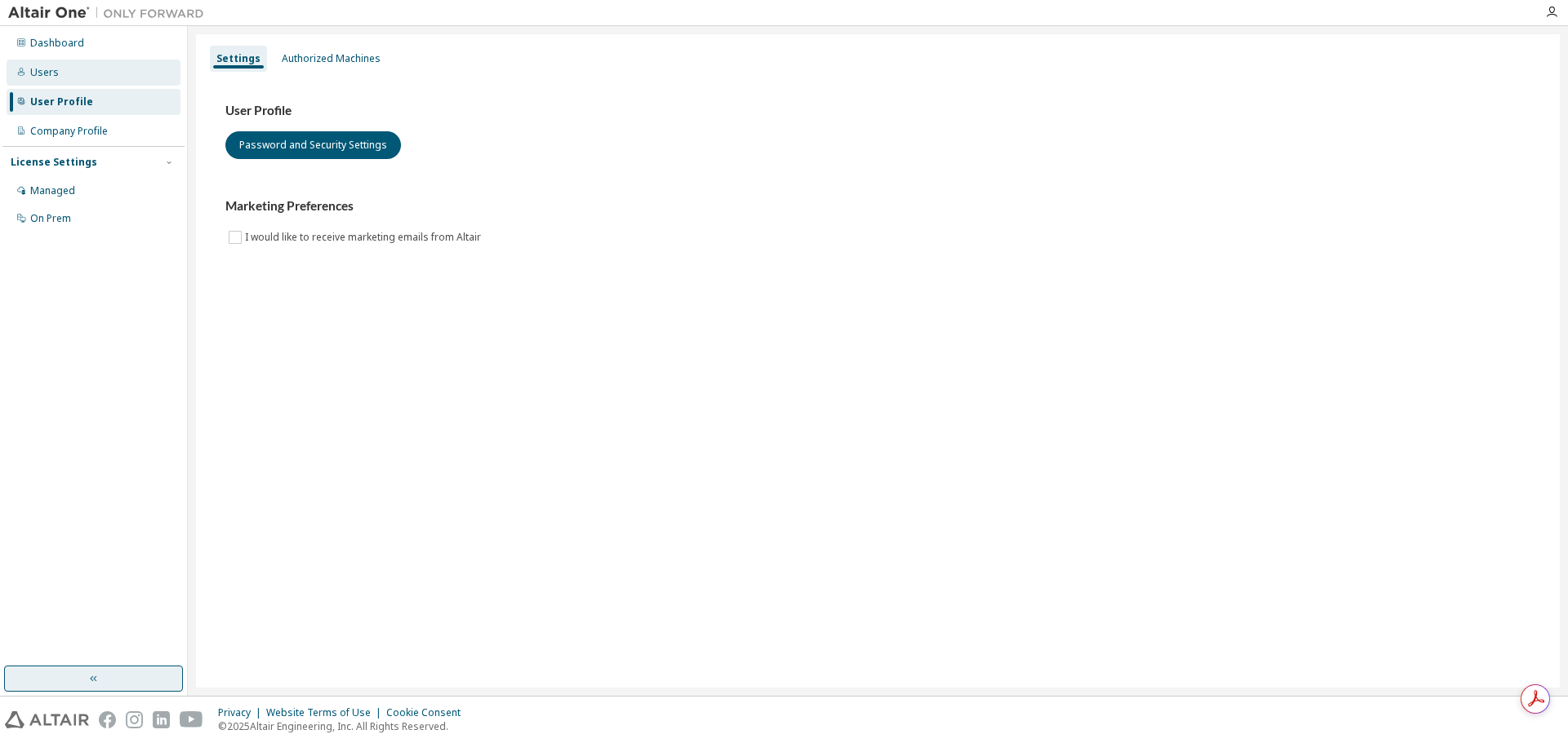
click at [63, 80] on div "Users" at bounding box center [93, 72] width 174 height 26
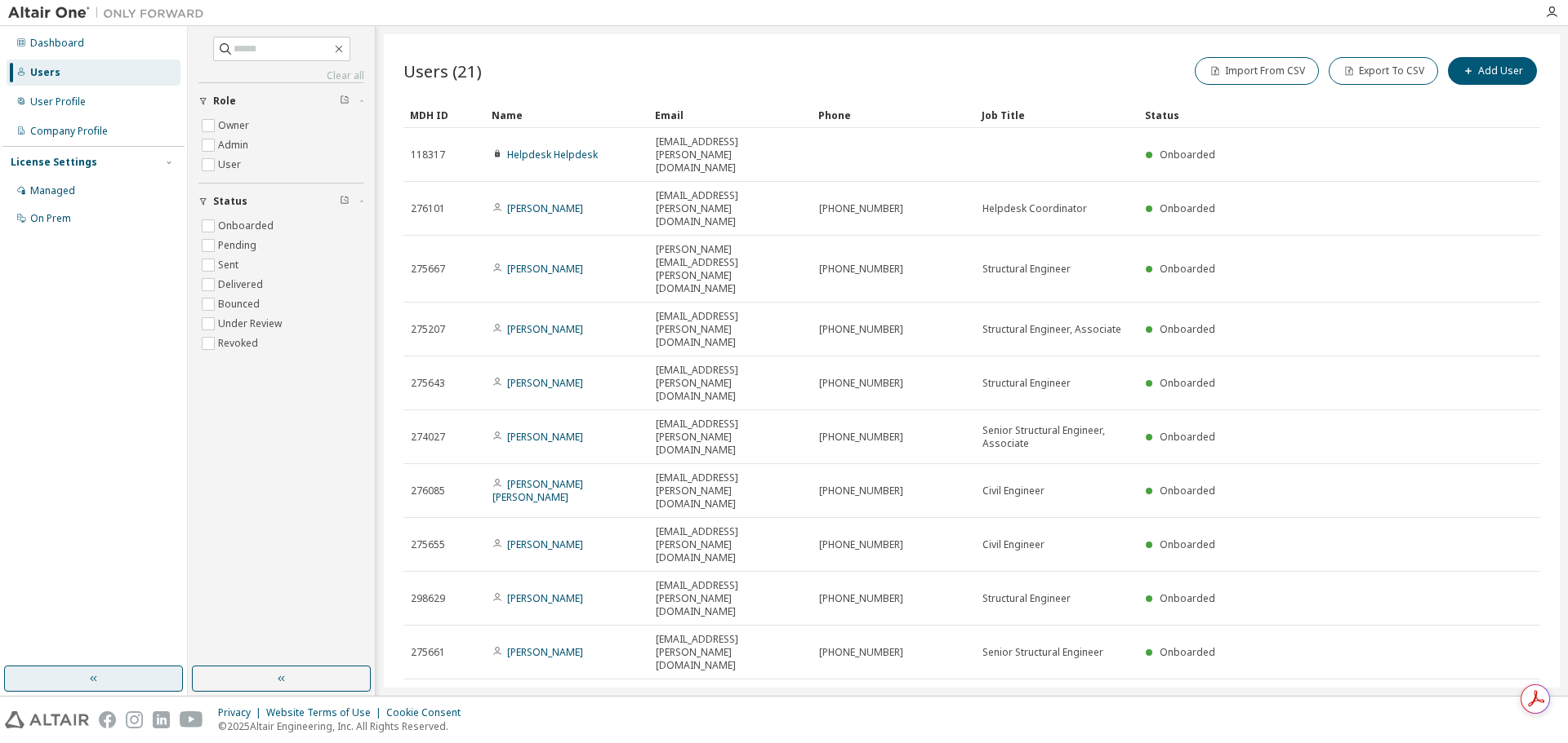
click at [1325, 697] on icon "button" at bounding box center [1322, 701] width 10 height 10
click at [1326, 541] on div "100" at bounding box center [1367, 541] width 131 height 20
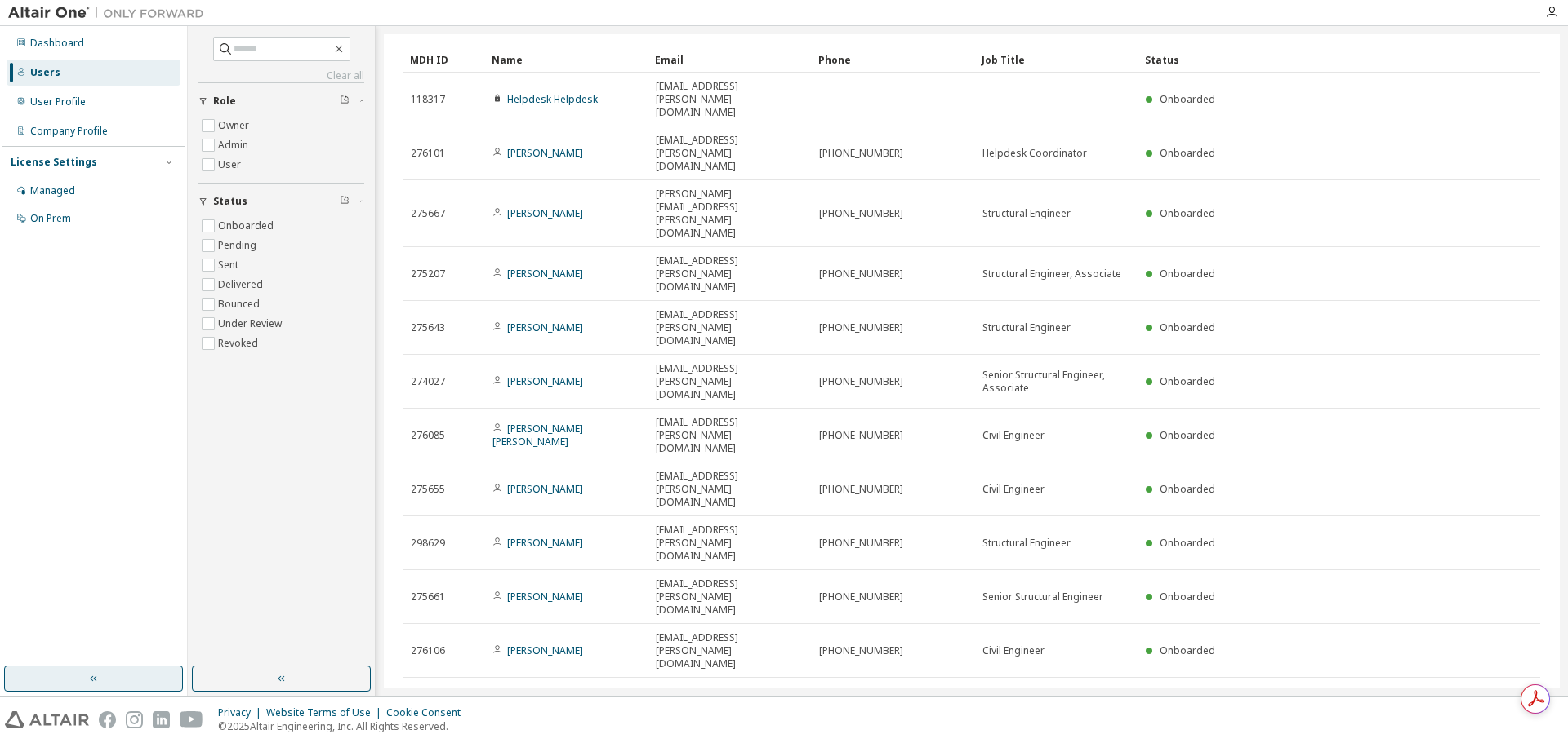
scroll to position [111, 0]
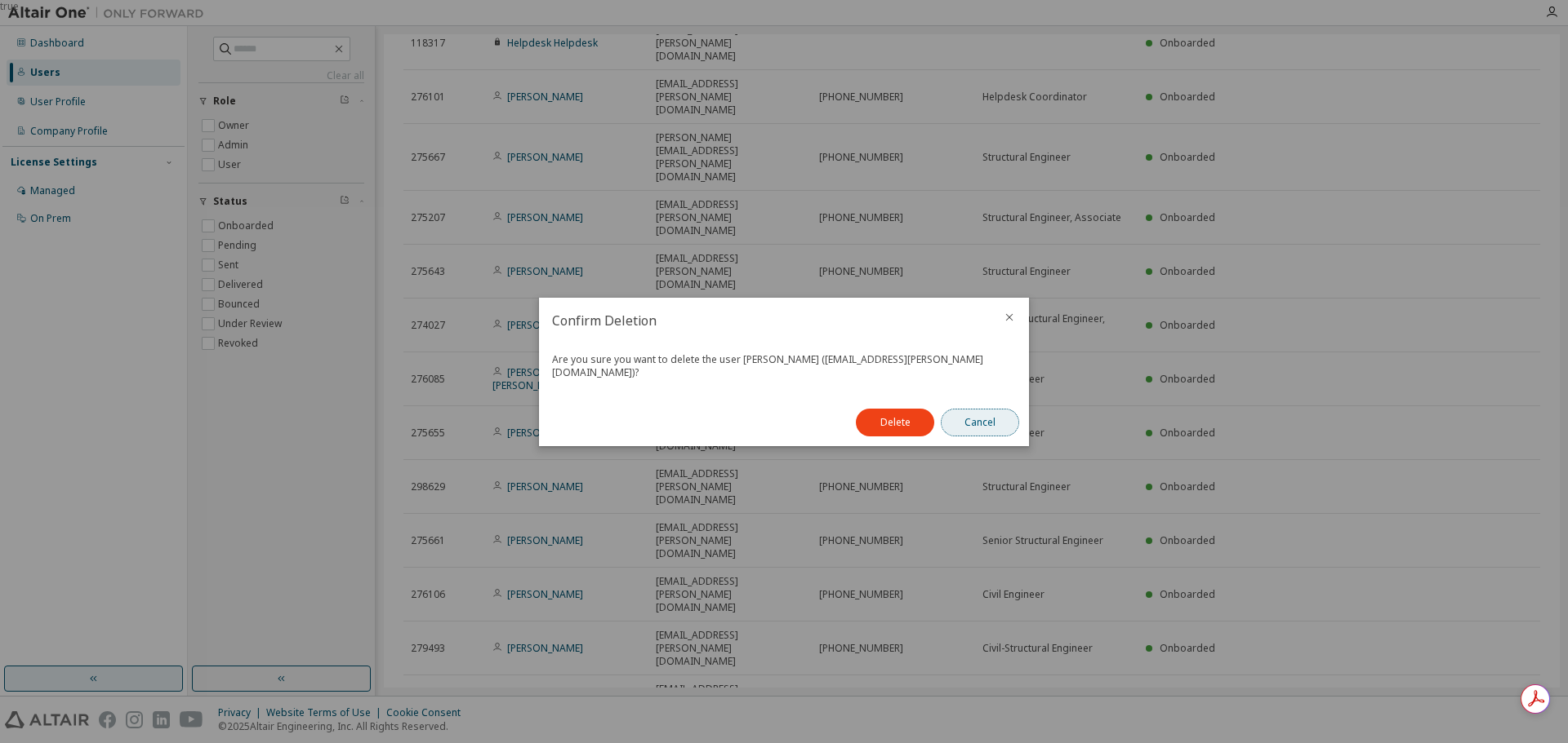
click at [986, 421] on button "Cancel" at bounding box center [980, 422] width 78 height 28
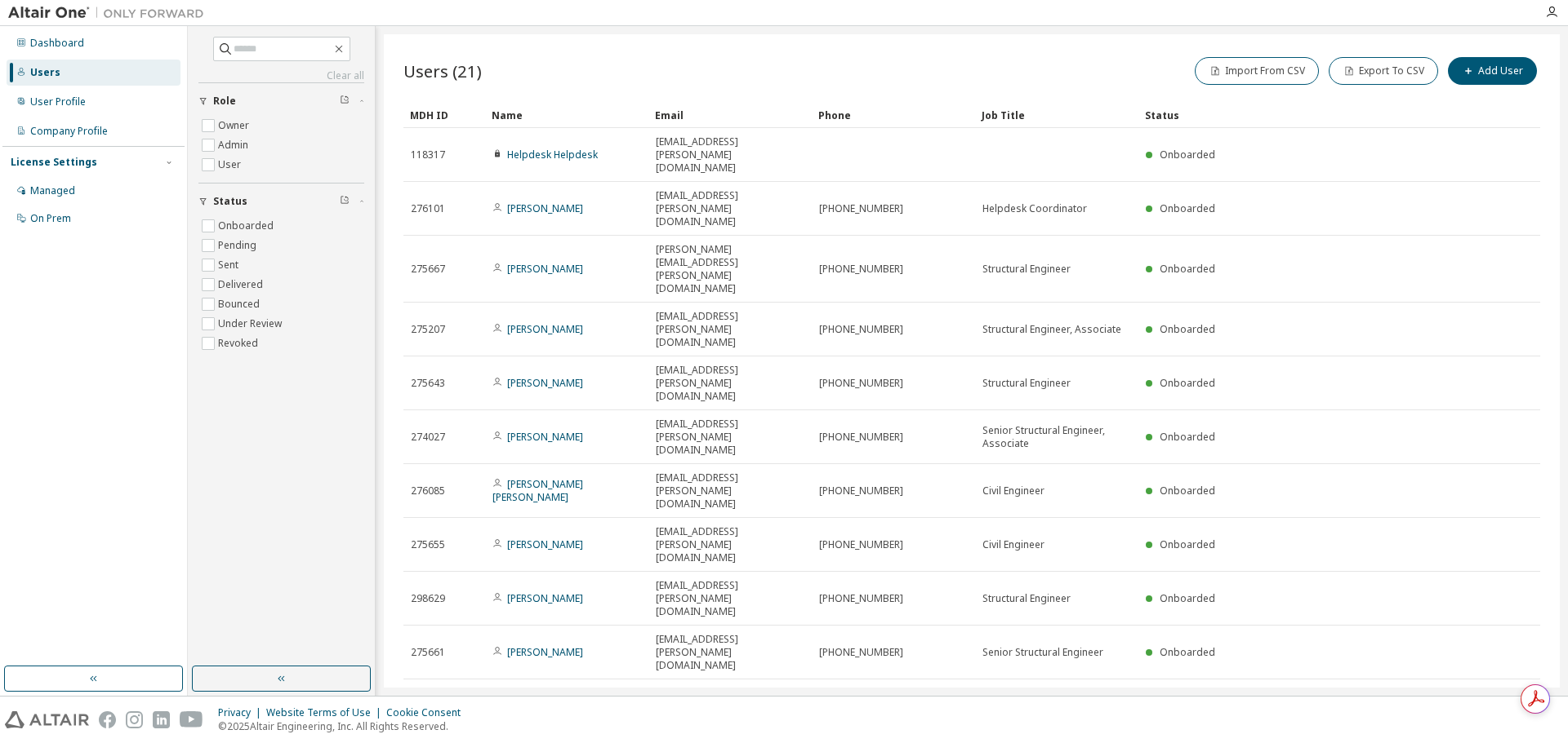
click at [1306, 695] on button "10" at bounding box center [1317, 701] width 22 height 13
click at [1318, 697] on icon "button" at bounding box center [1322, 701] width 10 height 10
click at [1323, 538] on div "100" at bounding box center [1367, 541] width 131 height 20
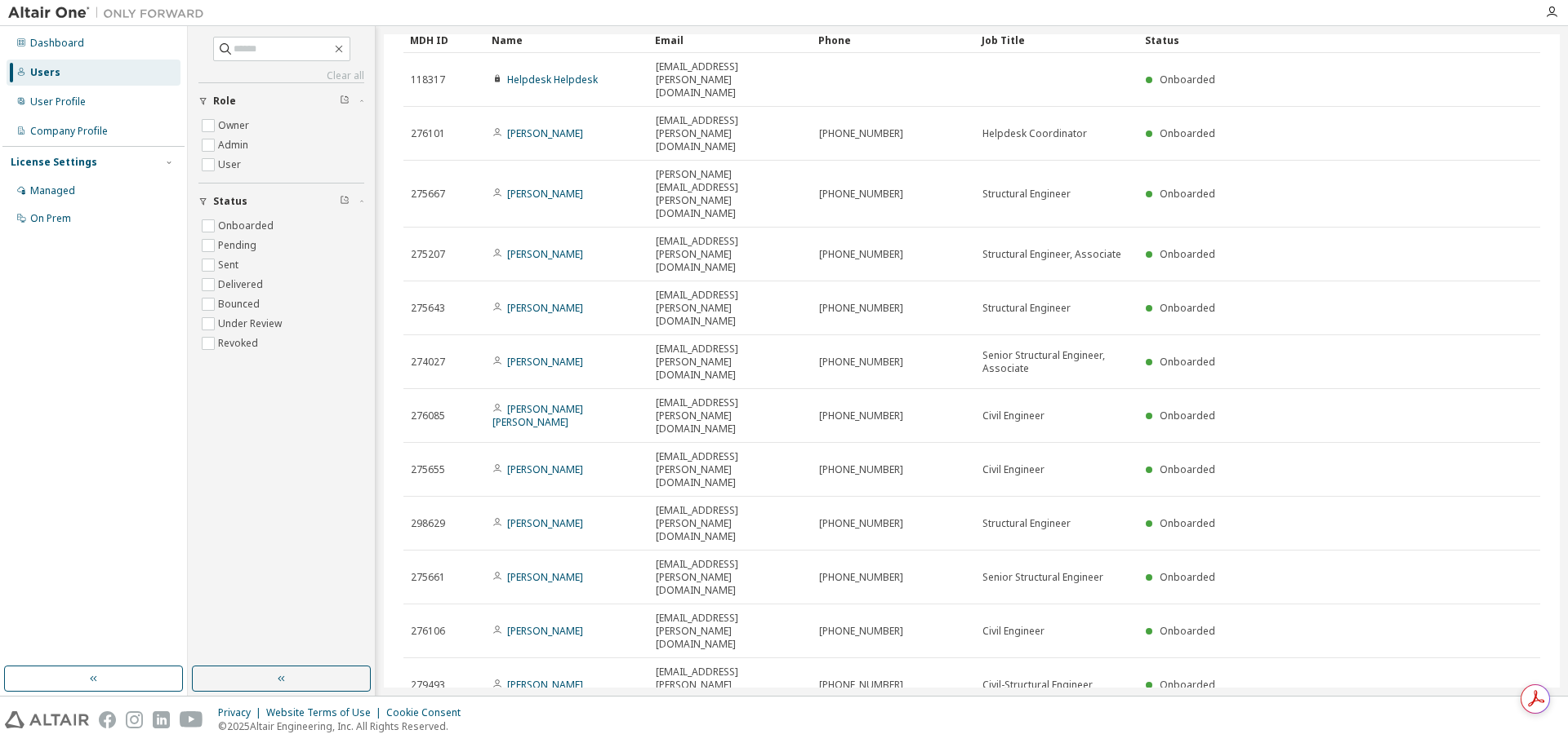
scroll to position [111, 0]
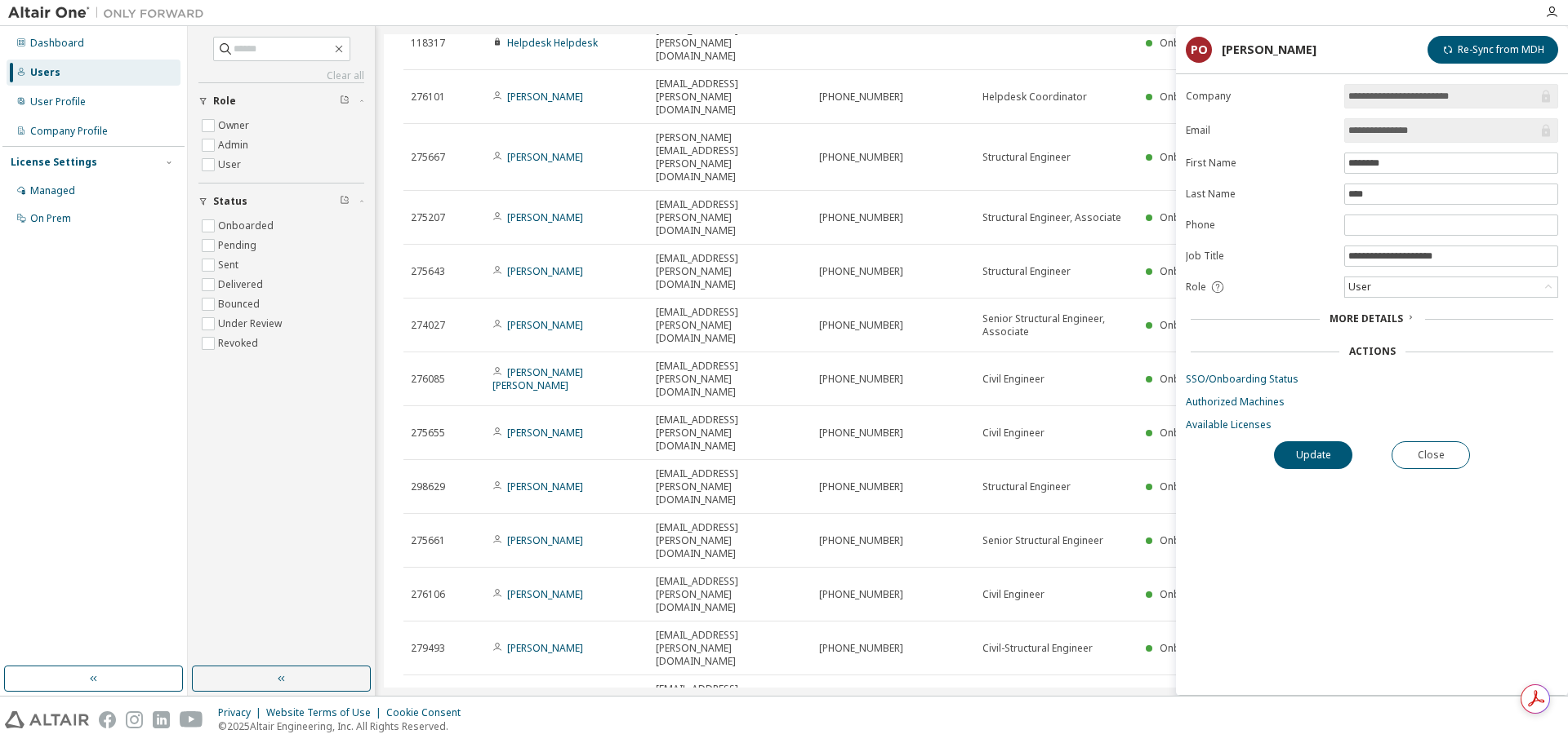
click at [1377, 315] on span "More Details" at bounding box center [1366, 319] width 73 height 14
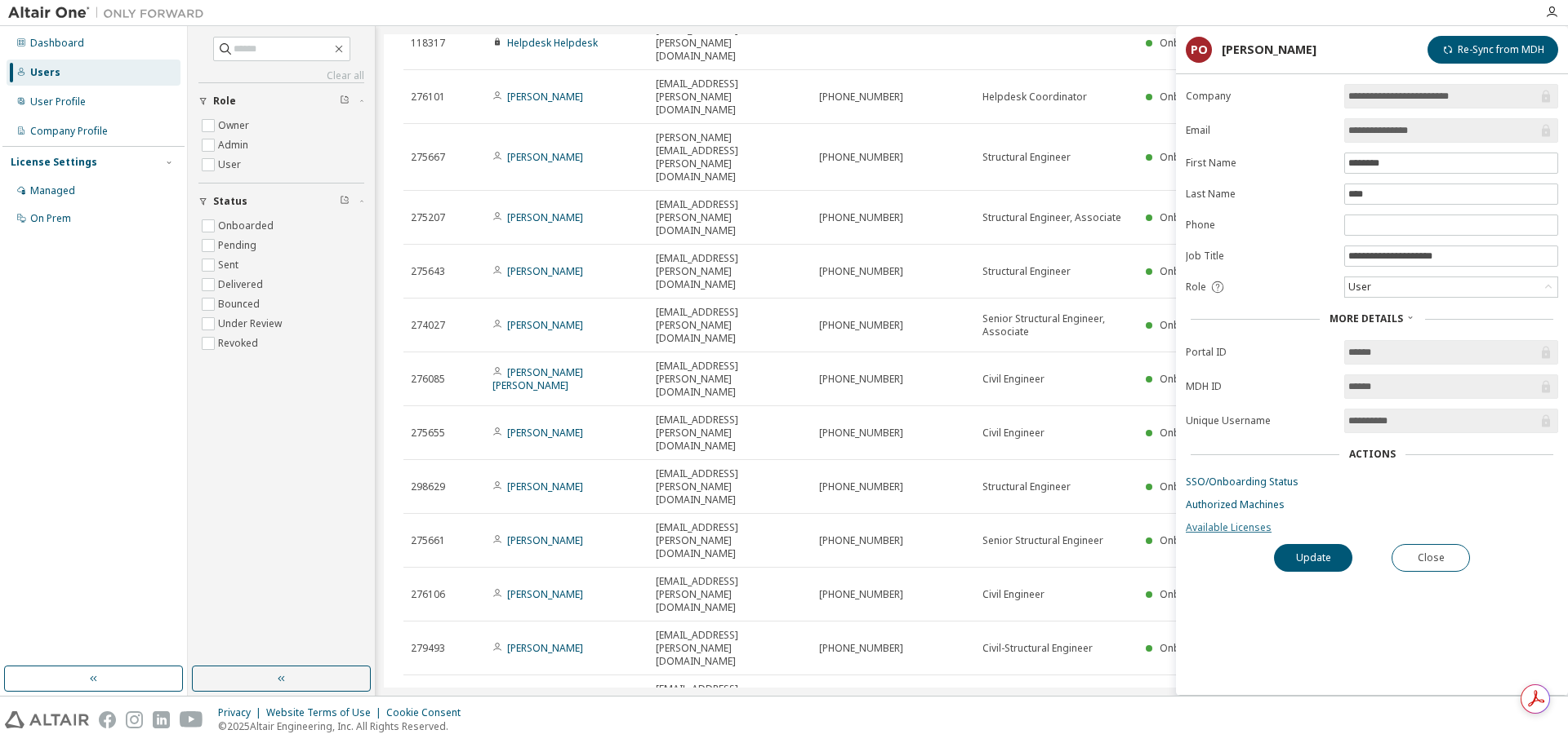
click at [1231, 527] on link "Available Licenses" at bounding box center [1372, 527] width 373 height 13
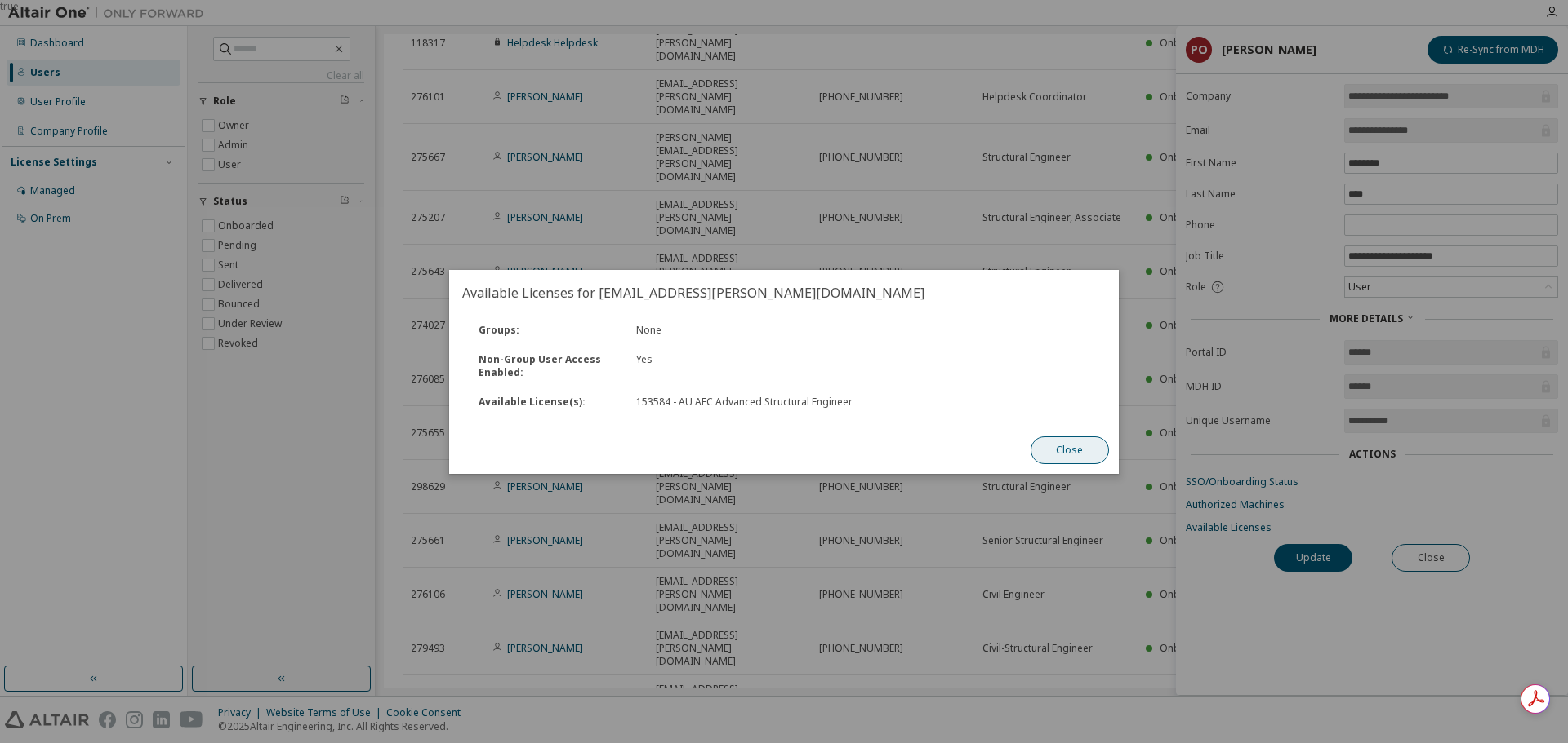
click at [1071, 452] on button "Close" at bounding box center [1070, 450] width 78 height 28
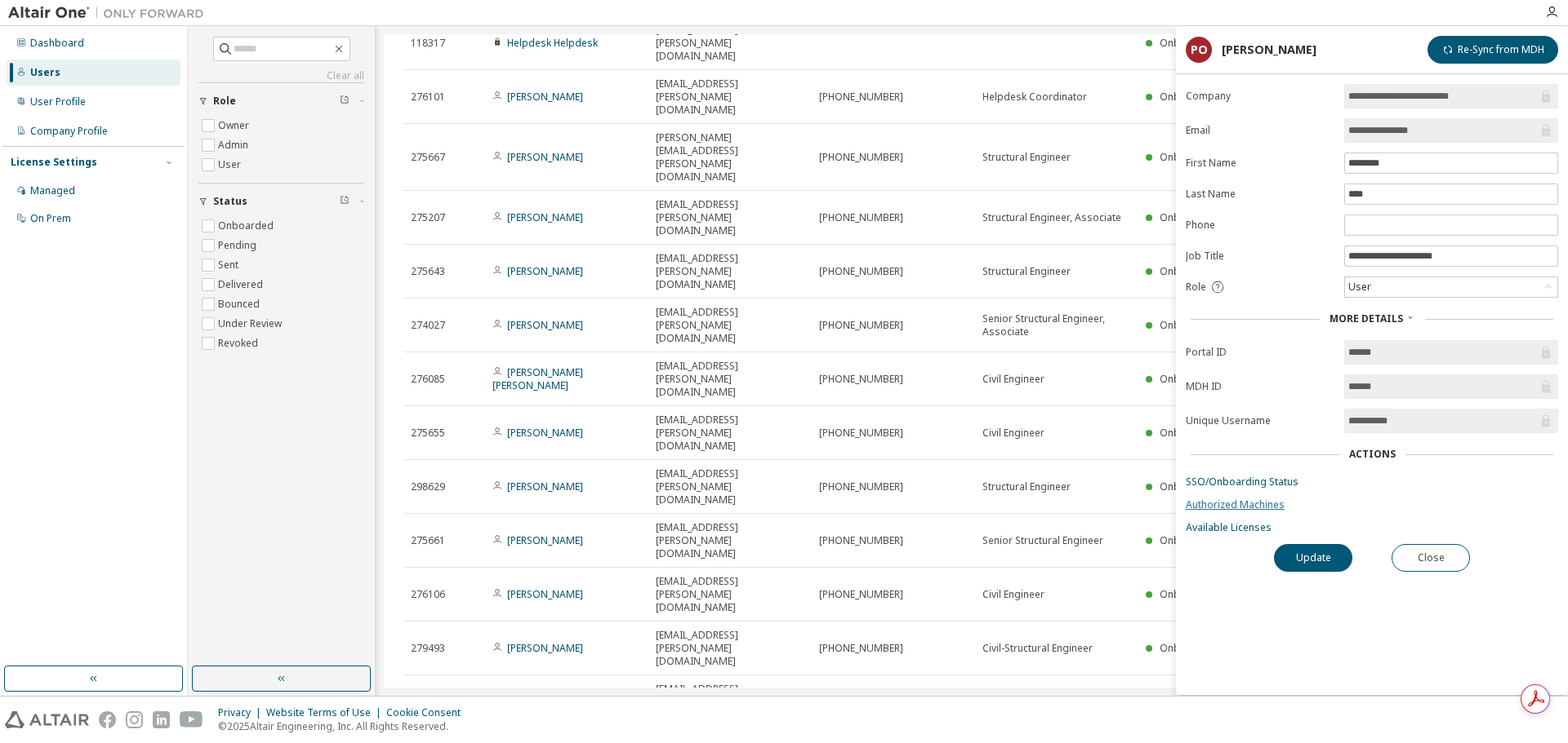
click at [1271, 509] on link "Authorized Machines" at bounding box center [1372, 505] width 373 height 13
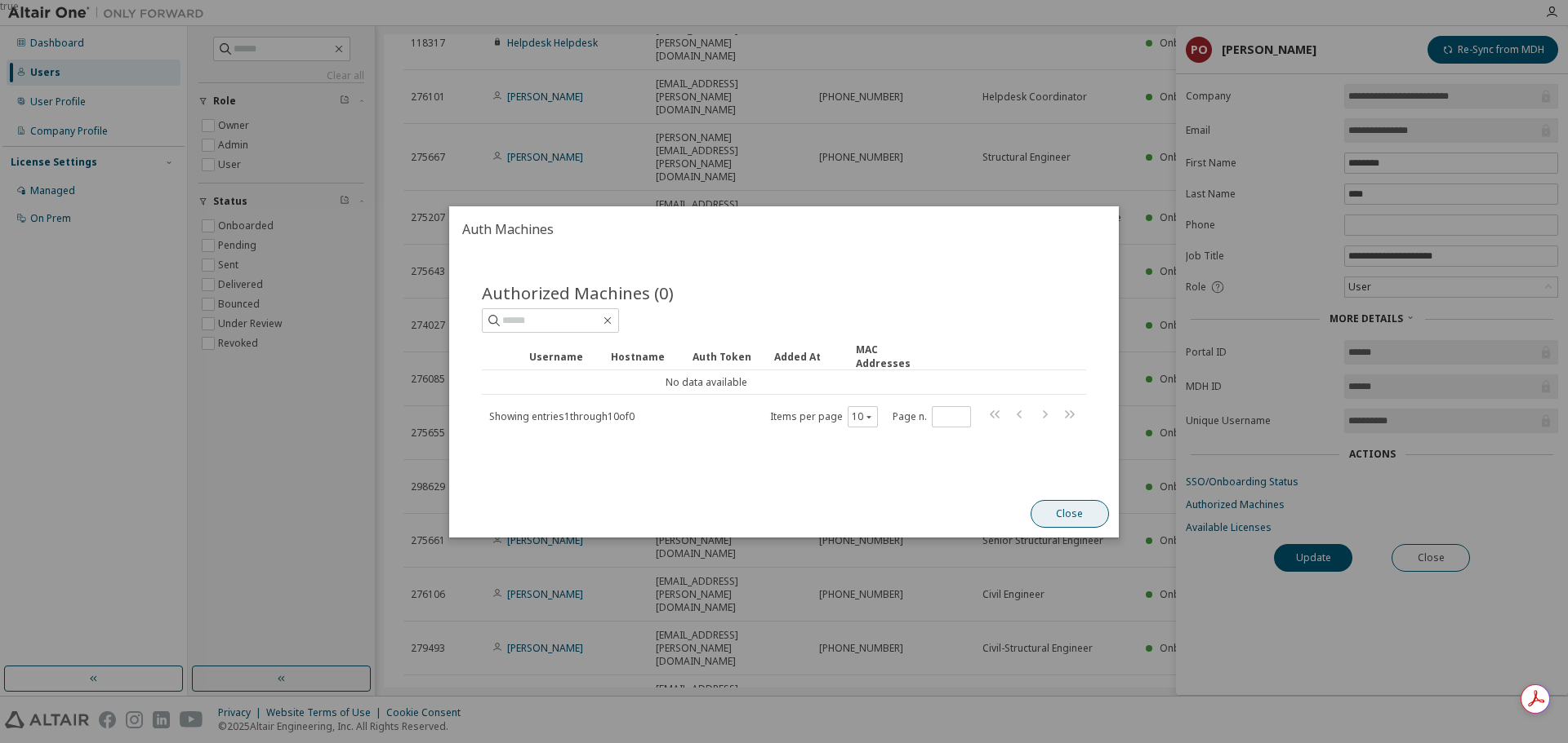
click at [1079, 512] on button "Close" at bounding box center [1070, 513] width 78 height 28
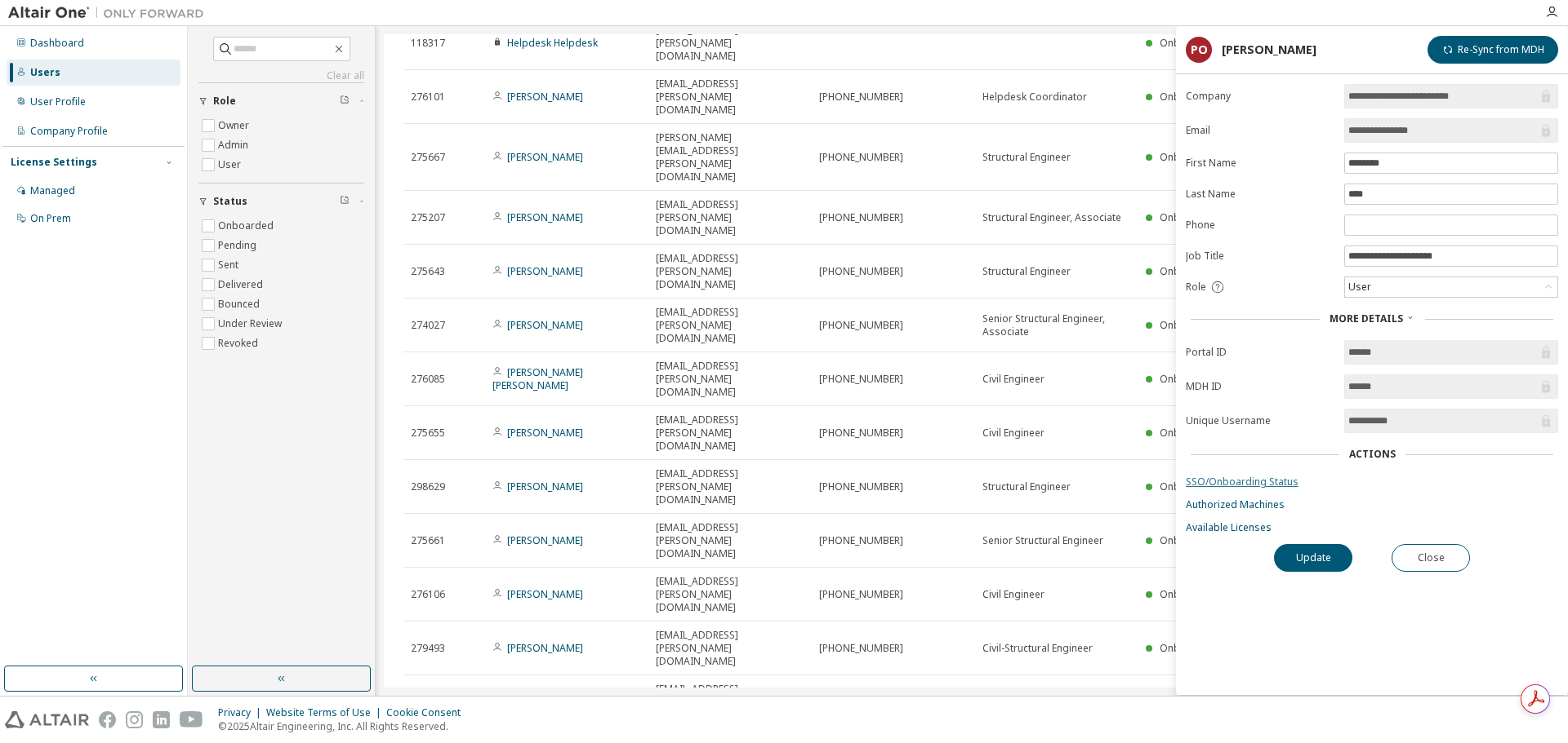
click at [1278, 486] on link "SSO/Onboarding Status" at bounding box center [1372, 482] width 373 height 13
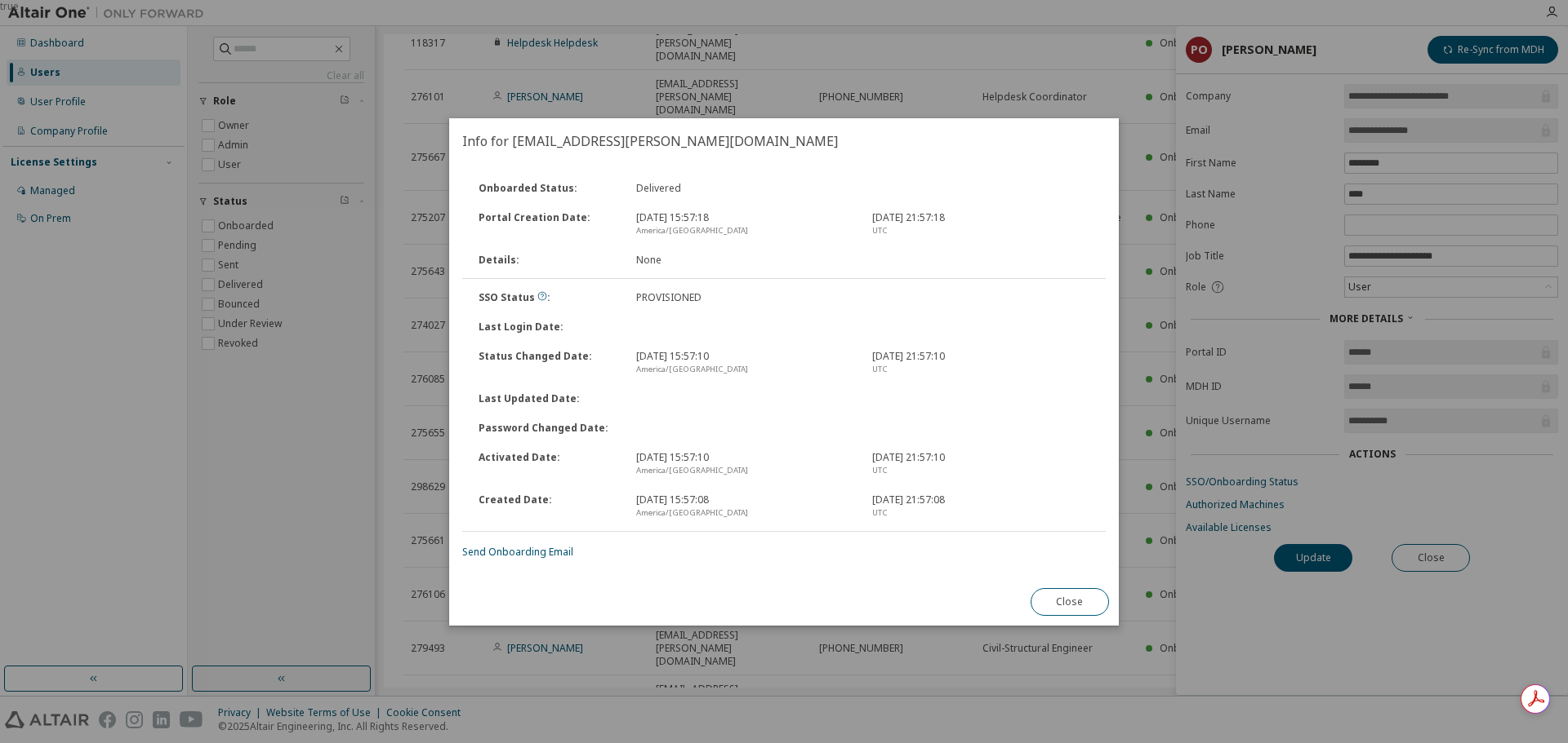
drag, startPoint x: 872, startPoint y: 563, endPoint x: 894, endPoint y: 568, distance: 22.6
click at [879, 566] on div "Onboarded Status : Delivered Portal Creation Date : Oct 14, 2025, 15:57:18 Amer…" at bounding box center [784, 371] width 669 height 414
click at [534, 550] on link "Send Onboarding Email" at bounding box center [517, 552] width 111 height 14
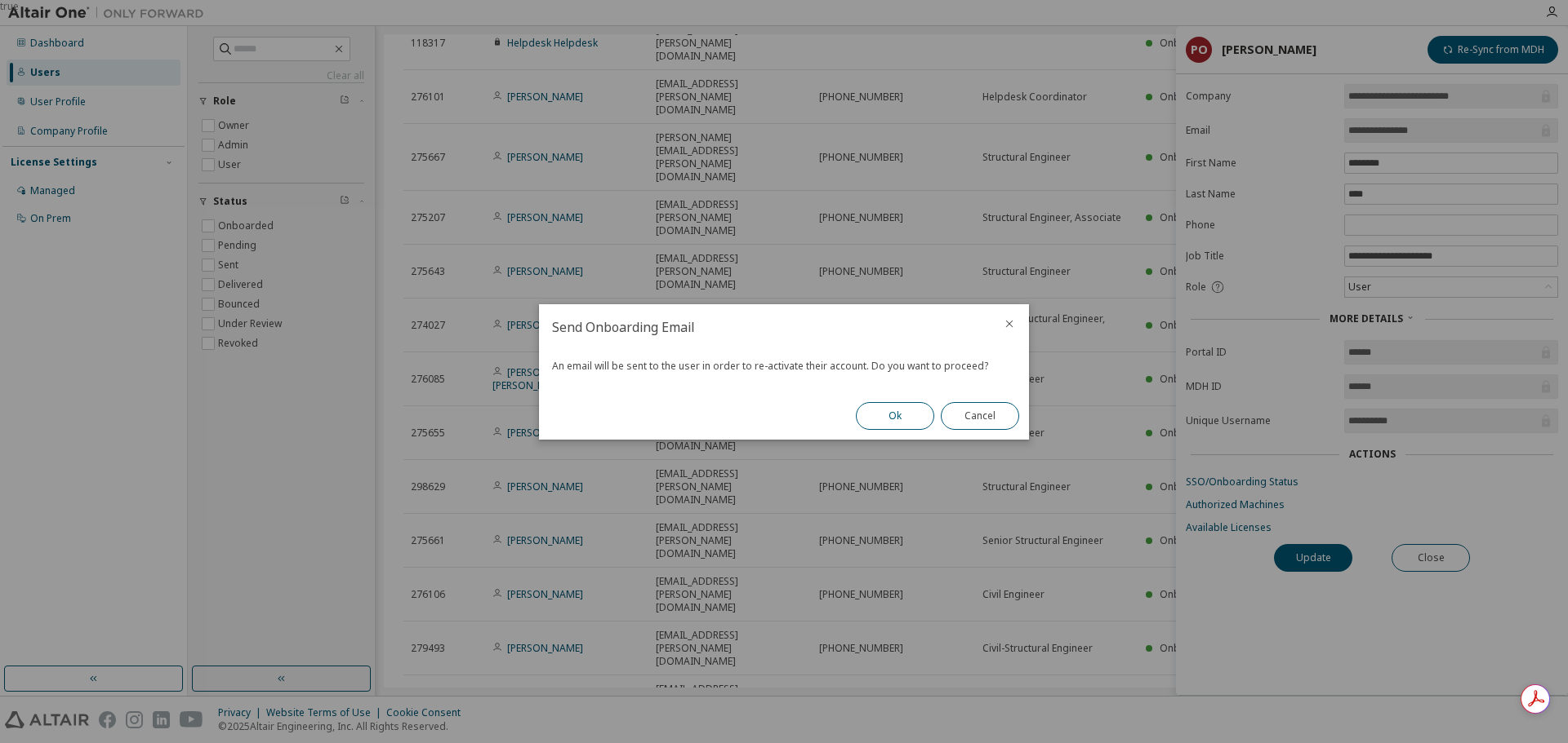
click at [903, 421] on button "Ok" at bounding box center [895, 416] width 78 height 28
click at [963, 421] on button "Close" at bounding box center [980, 416] width 78 height 28
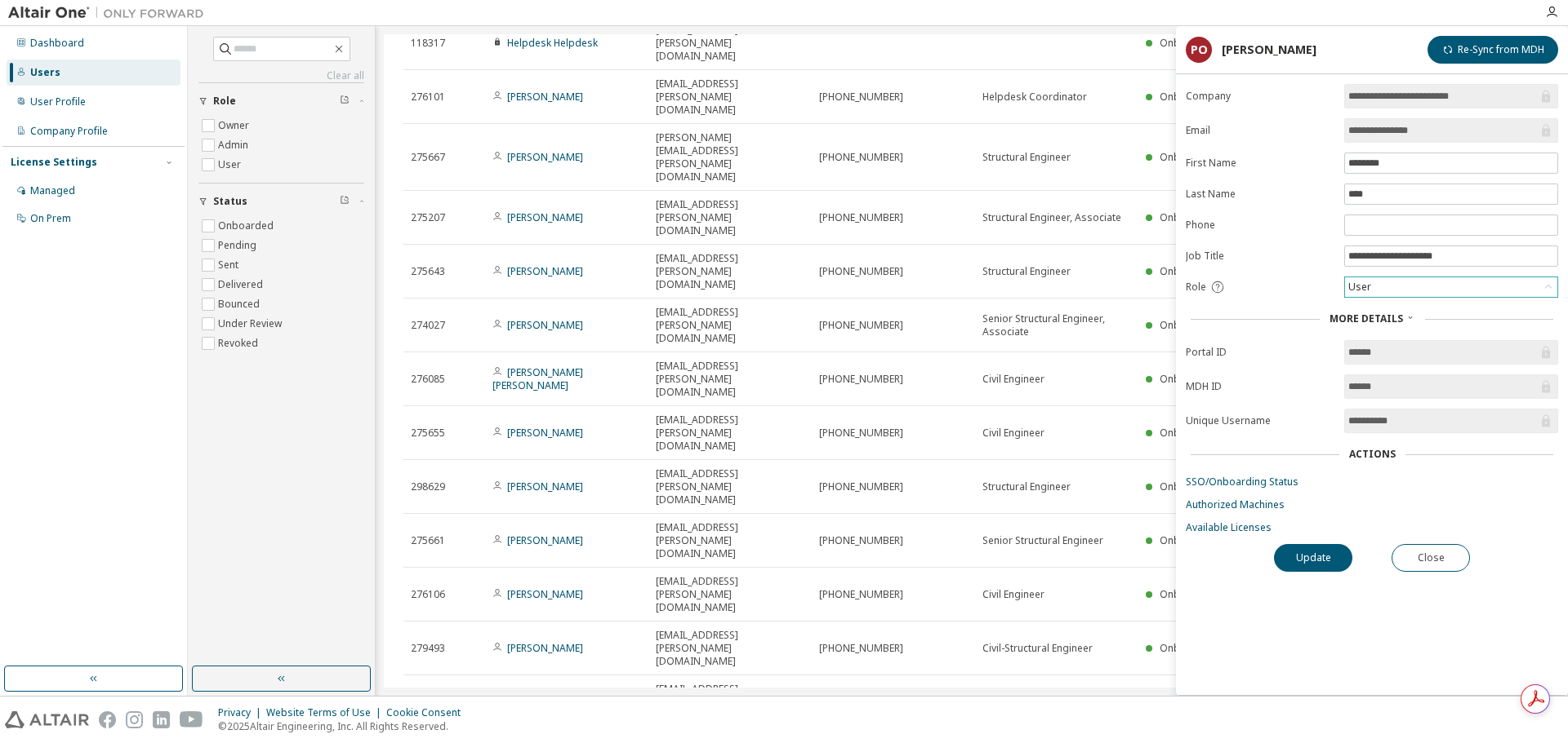
click at [1397, 289] on div "User" at bounding box center [1451, 287] width 212 height 20
click at [1524, 492] on form "**********" at bounding box center [1372, 309] width 373 height 451
click at [1518, 55] on button "Re-Sync from MDH" at bounding box center [1492, 49] width 131 height 28
click at [1452, 569] on button "Close" at bounding box center [1431, 558] width 78 height 28
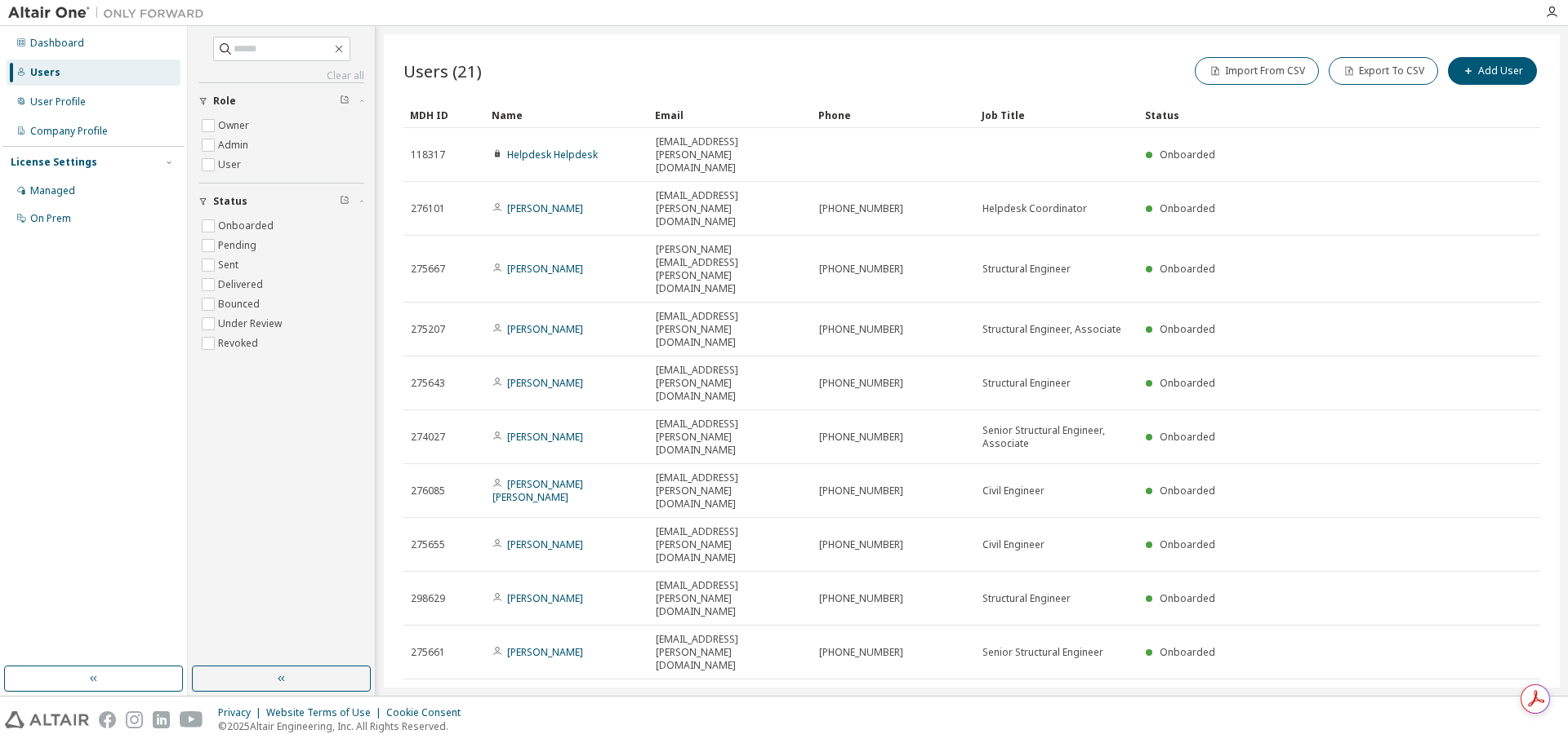
click at [1318, 697] on icon "button" at bounding box center [1322, 701] width 10 height 10
click at [1336, 537] on div "100" at bounding box center [1367, 541] width 131 height 20
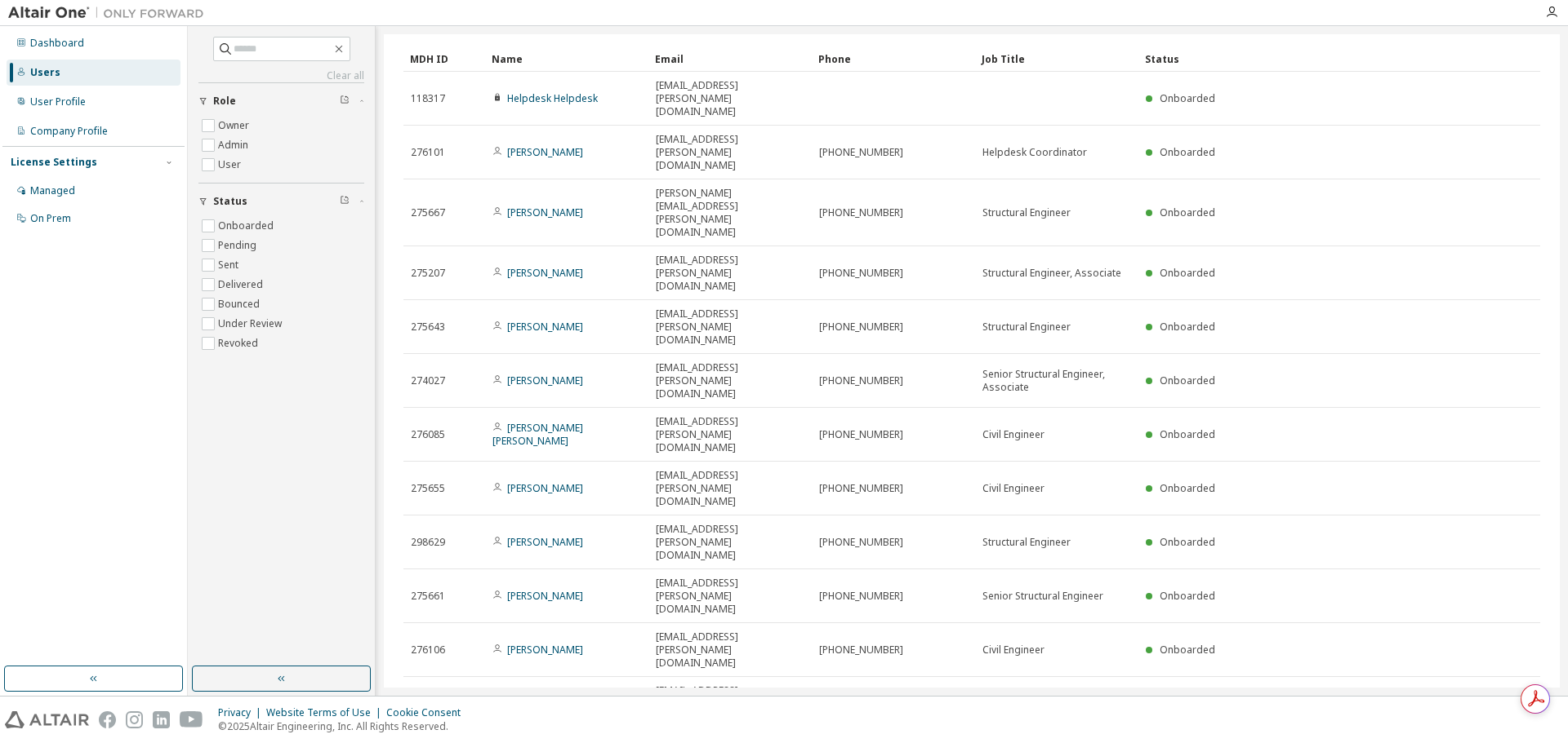
scroll to position [111, 0]
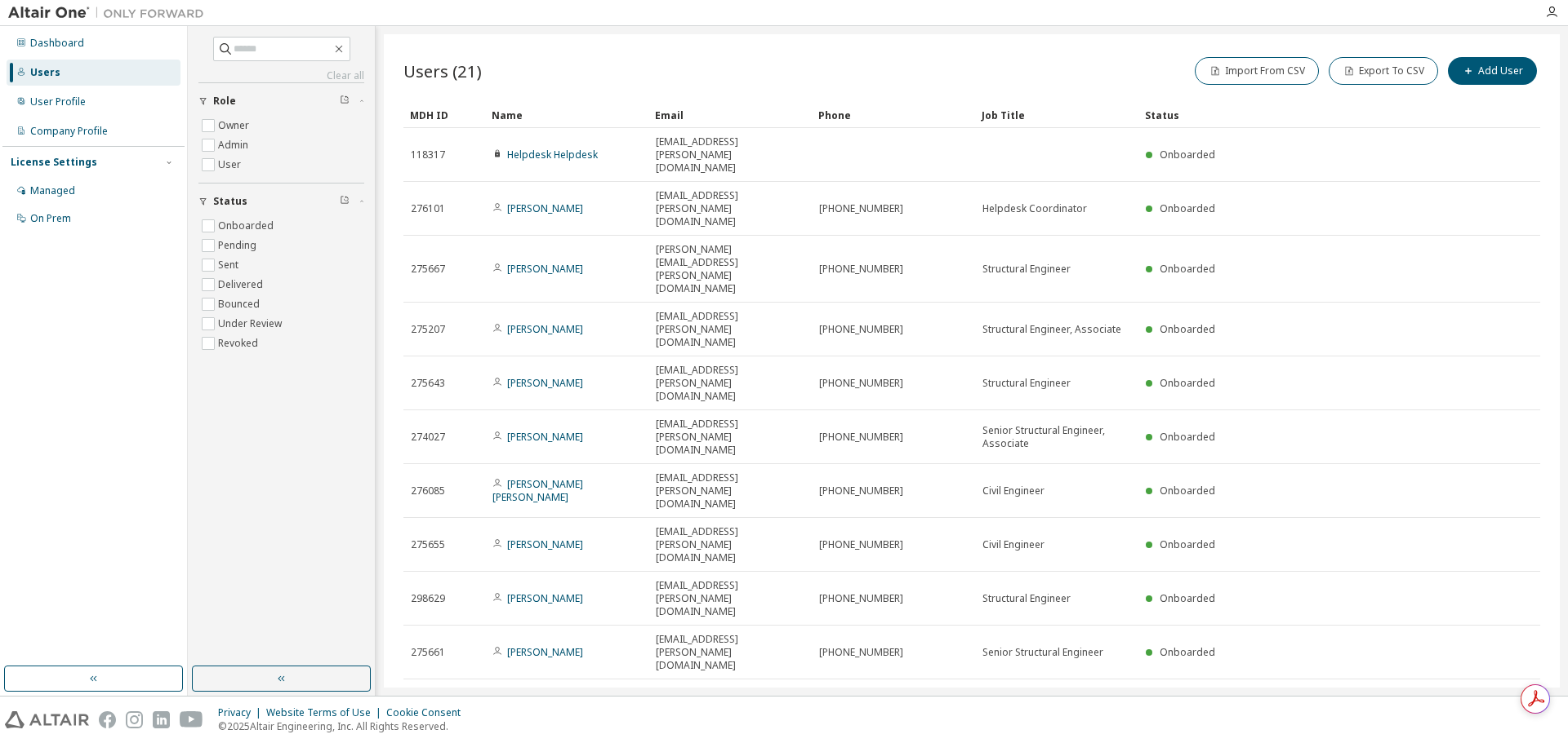
click at [1323, 697] on icon "button" at bounding box center [1322, 701] width 10 height 10
click at [1334, 546] on div "100" at bounding box center [1367, 541] width 131 height 20
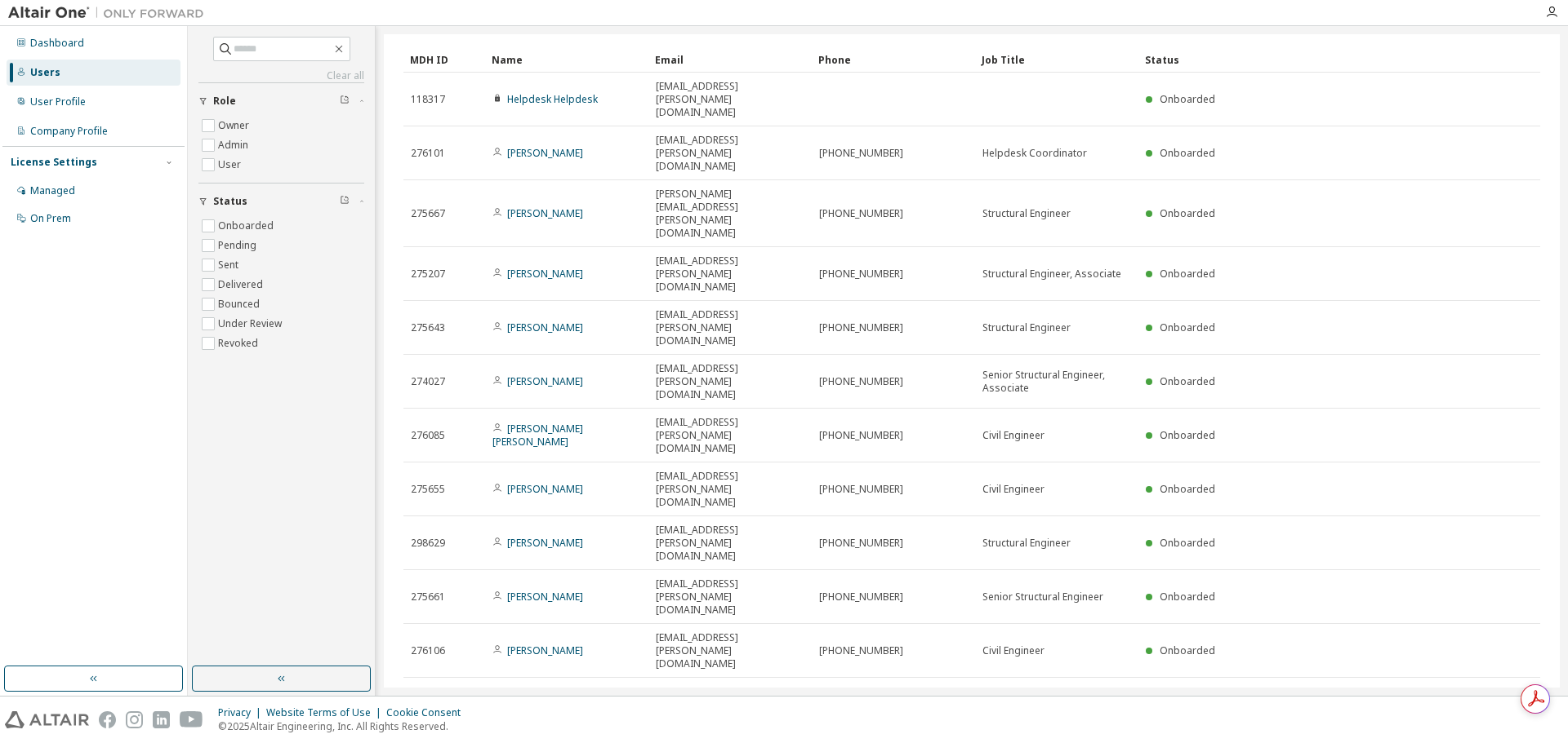
scroll to position [111, 0]
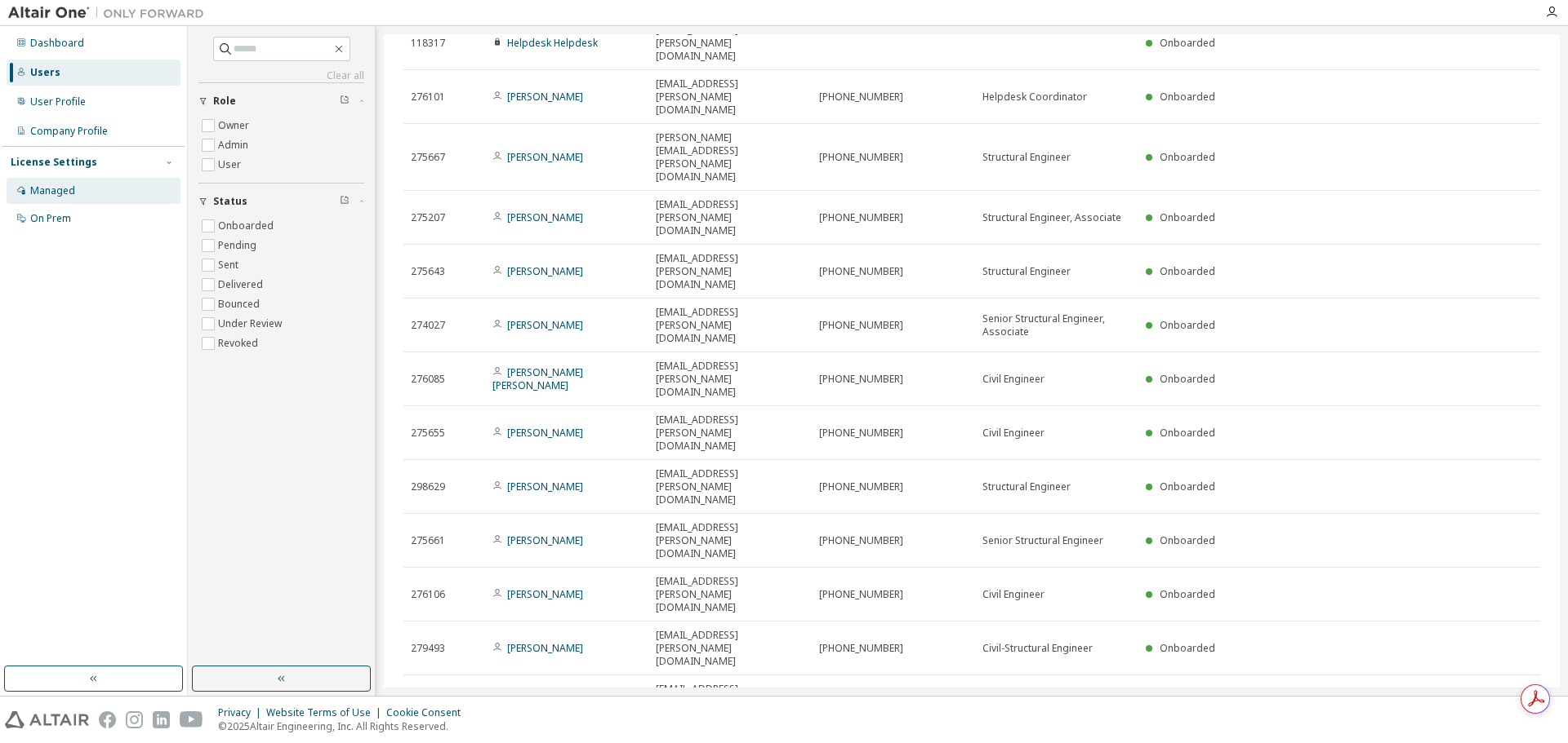
click at [63, 201] on div "Managed" at bounding box center [93, 191] width 174 height 26
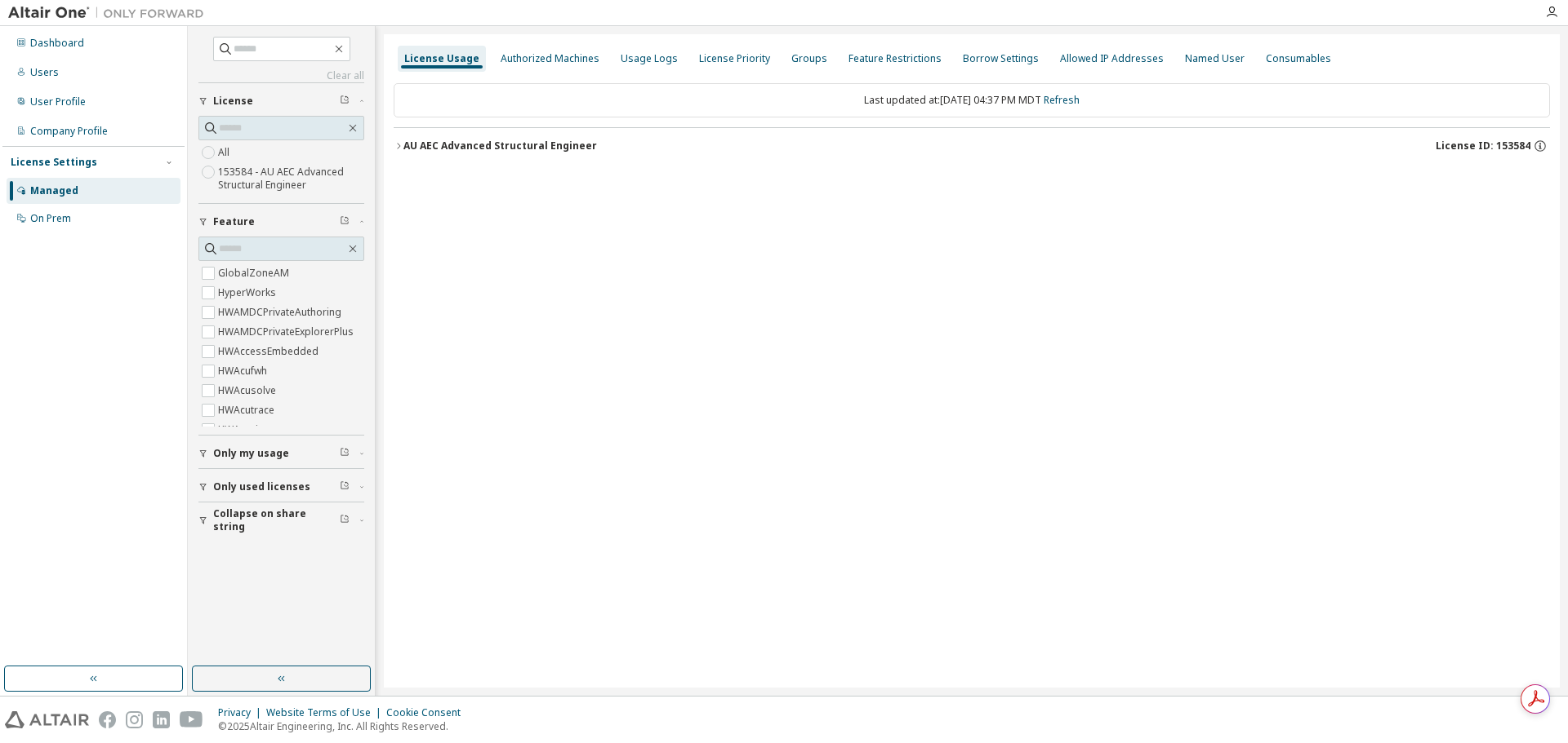
click at [301, 183] on label "153584 - AU AEC Advanced Structural Engineer" at bounding box center [291, 178] width 146 height 33
click at [404, 145] on div "AU AEC Advanced Structural Engineer" at bounding box center [499, 146] width 193 height 13
